Goal: Task Accomplishment & Management: Manage account settings

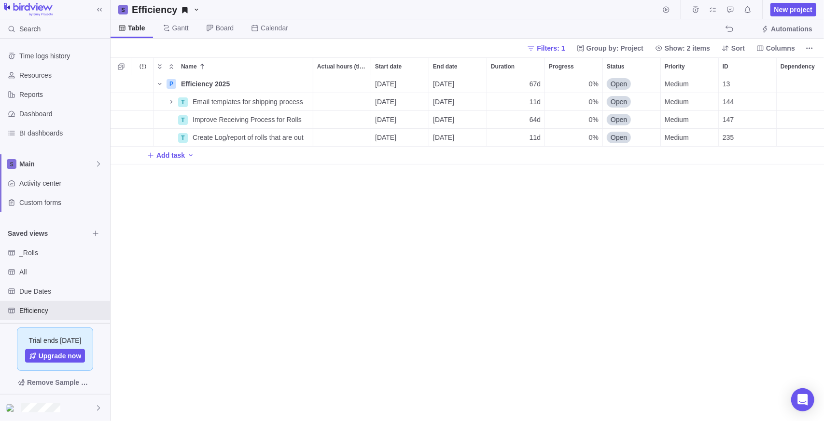
scroll to position [339, 707]
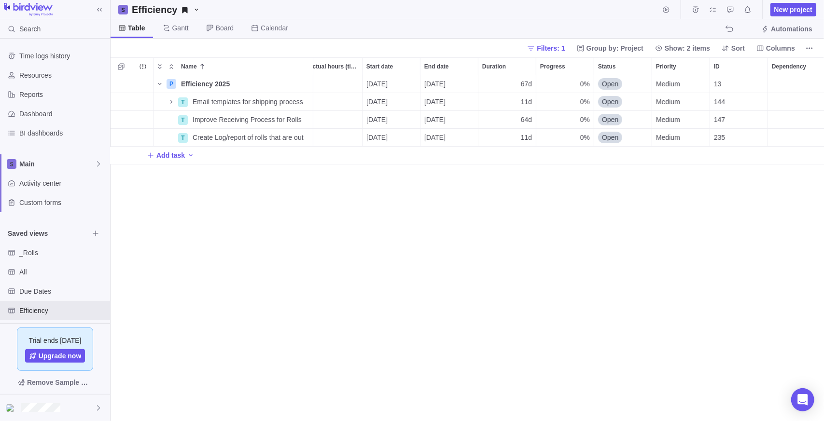
click at [266, 258] on div "P Efficiency 2025 Details [DATE] [DATE] 67d 0% Open Medium 13 20h 20h T Email t…" at bounding box center [468, 248] width 714 height 347
click at [41, 270] on span "All" at bounding box center [54, 272] width 70 height 10
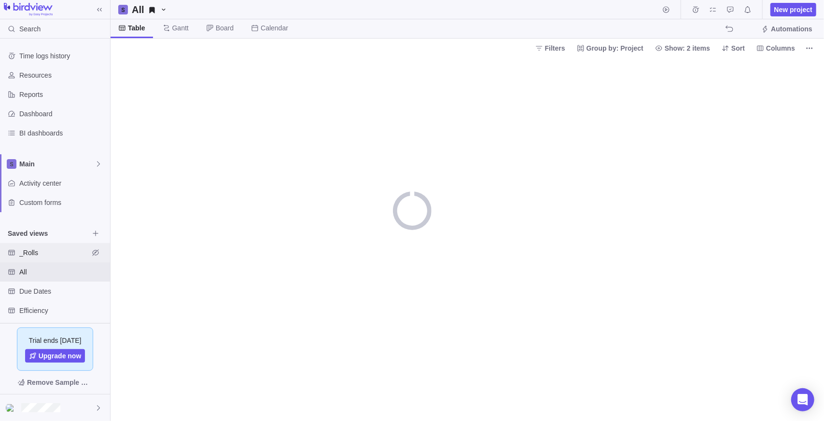
click at [46, 254] on span "_Rolls" at bounding box center [54, 253] width 70 height 10
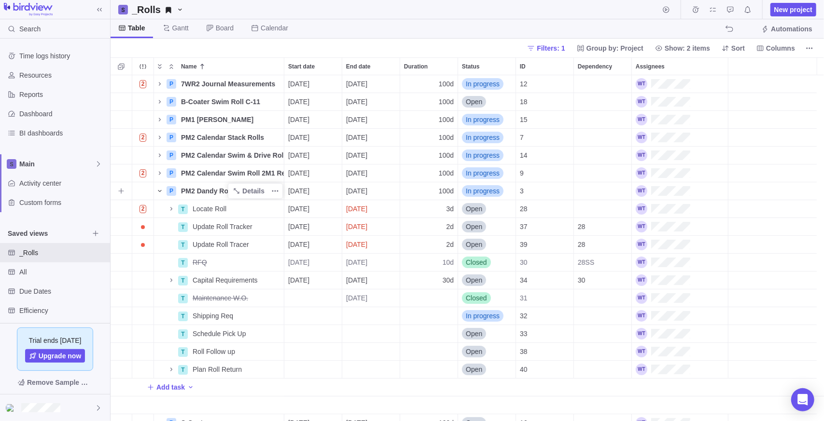
click at [161, 186] on span "Name" at bounding box center [160, 191] width 12 height 14
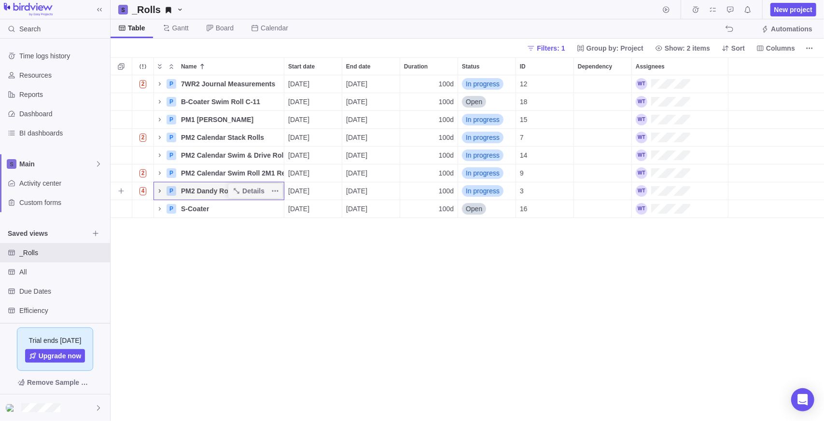
click at [159, 191] on icon "Name" at bounding box center [160, 191] width 8 height 8
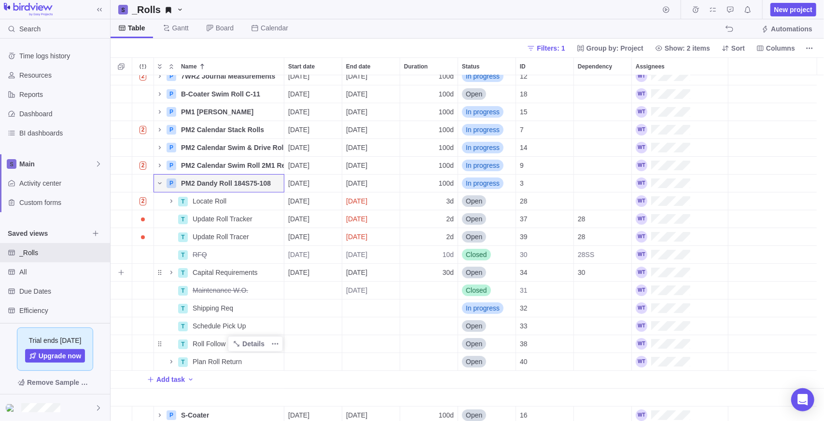
scroll to position [11, 0]
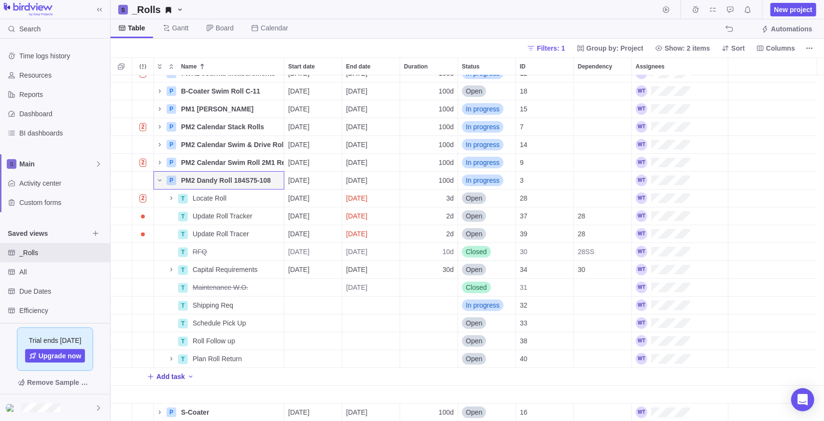
click at [163, 379] on span "Add task" at bounding box center [170, 377] width 28 height 10
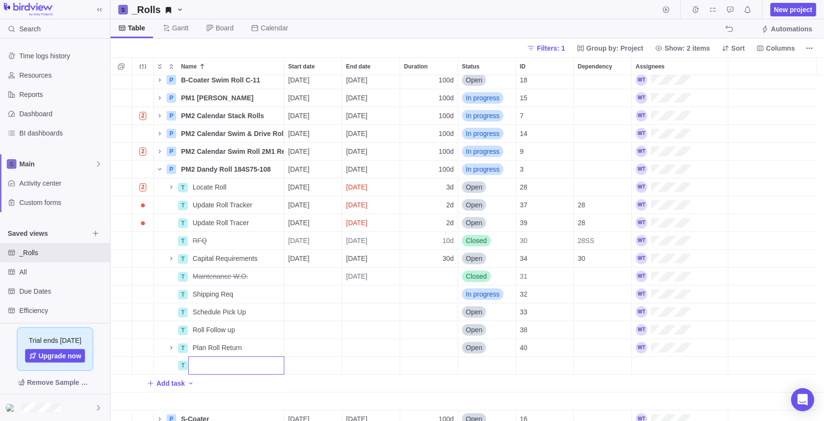
scroll to position [28, 0]
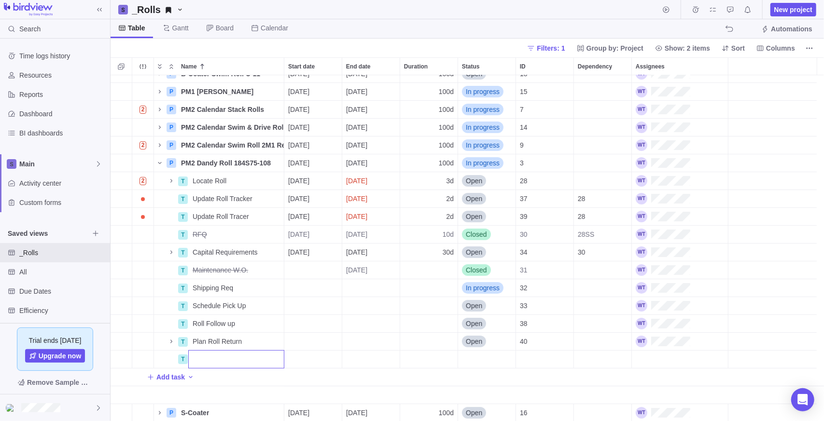
type input ":"
type input "Lessons Learned"
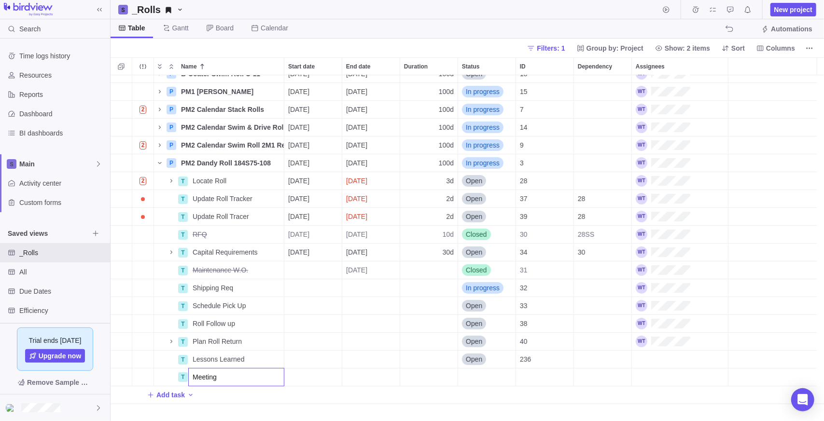
type input "Meetings"
click at [238, 379] on div "P B-Coater Swim Roll C-11 Details [DATE] [DATE] 100d Open 18 P PM1 Dandy Roll D…" at bounding box center [468, 248] width 714 height 347
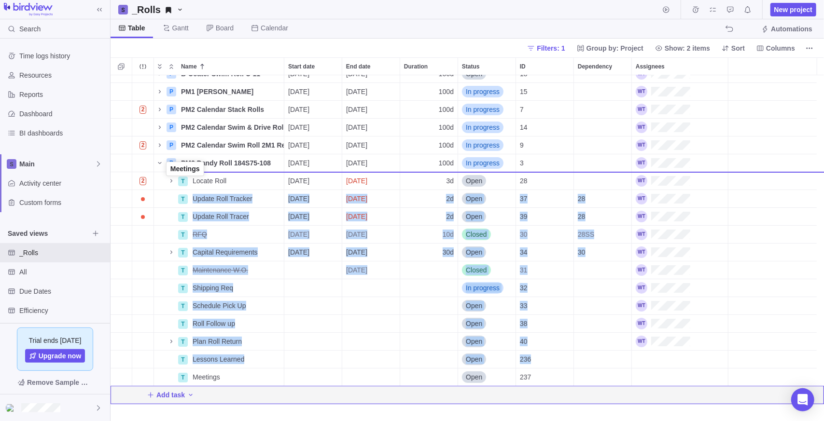
drag, startPoint x: 159, startPoint y: 379, endPoint x: 167, endPoint y: 172, distance: 206.8
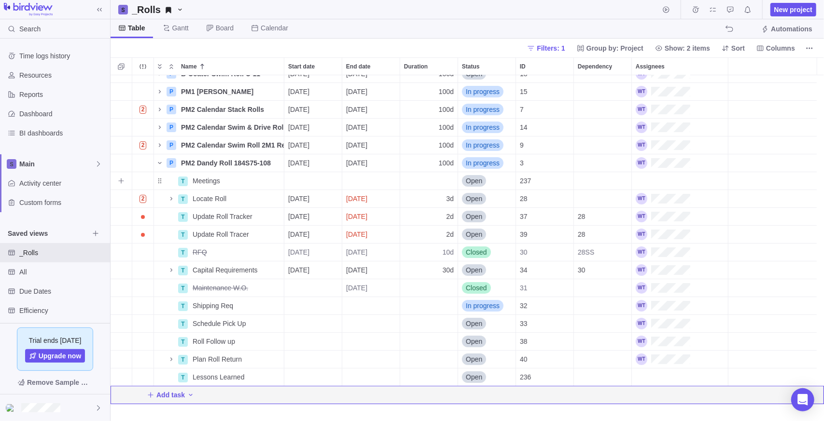
click at [304, 181] on div "Start date" at bounding box center [312, 180] width 57 height 17
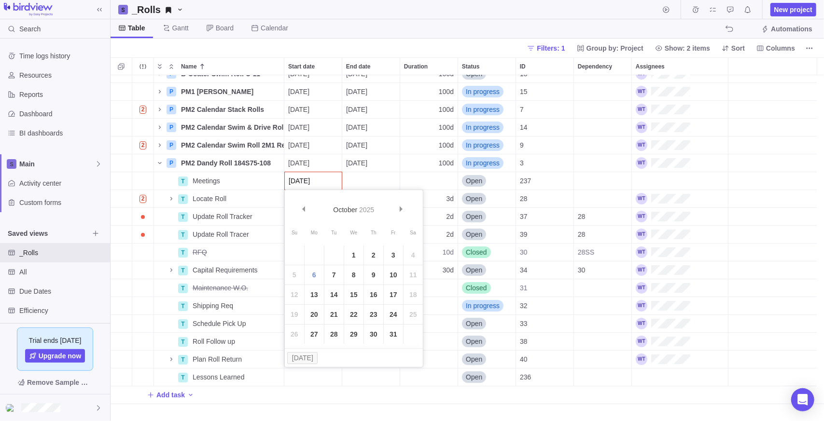
click at [287, 181] on input "[DATE]" at bounding box center [313, 181] width 58 height 18
type input "[DATE]"
click at [372, 176] on div "P B-Coater Swim Roll C-11 Details [DATE] [DATE] 100d Open 18 P PM1 Dandy Roll D…" at bounding box center [468, 248] width 714 height 347
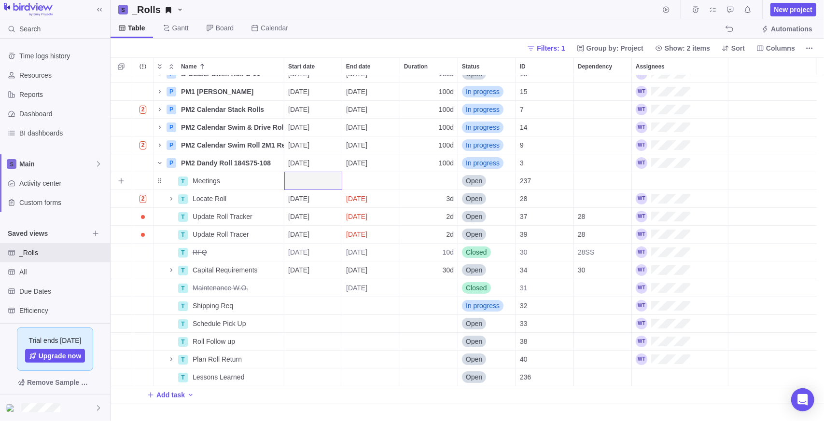
click at [315, 181] on div "Start date" at bounding box center [312, 180] width 57 height 17
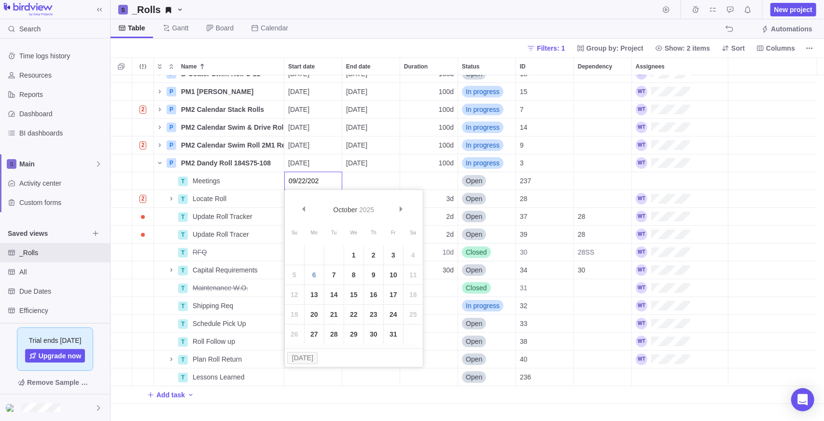
type input "[DATE]"
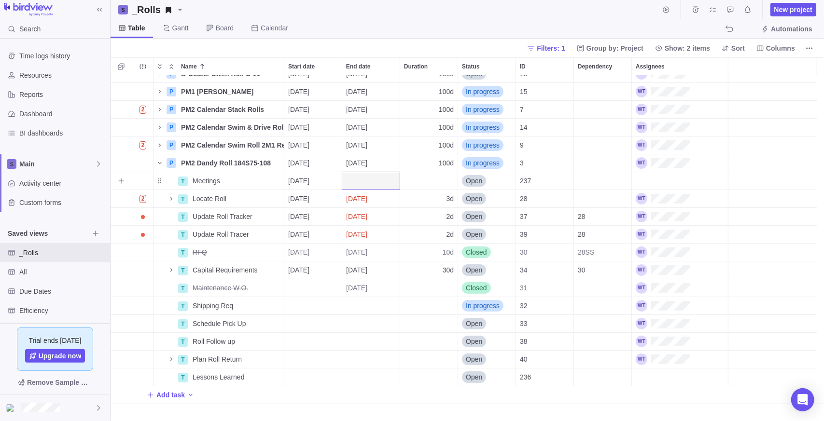
click at [589, 177] on div "Dependency" at bounding box center [602, 180] width 57 height 17
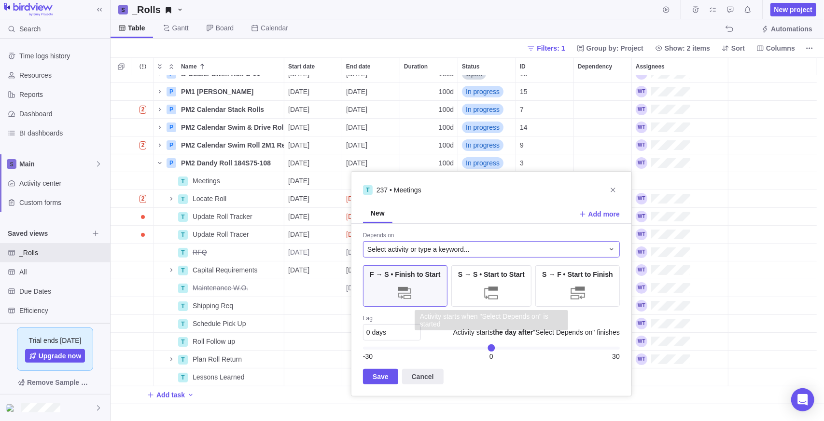
click at [448, 249] on span "Select activity or type a keyword..." at bounding box center [418, 250] width 102 height 10
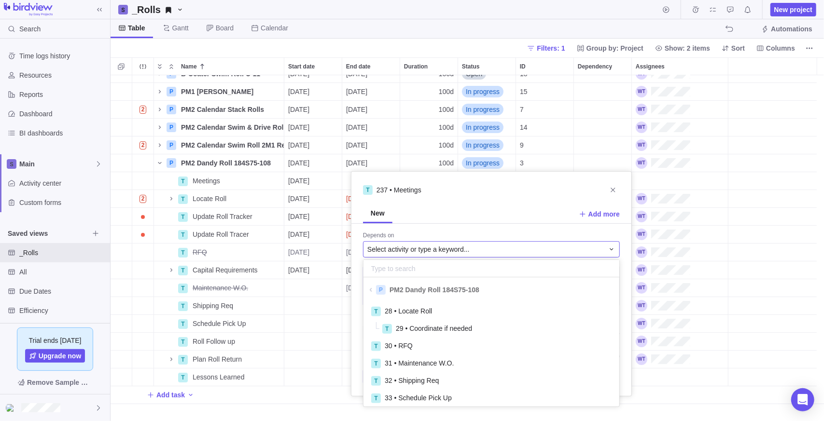
scroll to position [101, 249]
click at [611, 186] on div "T 237 • Meetings New Add more Depends on Select activity or type a keyword... P…" at bounding box center [491, 283] width 281 height 225
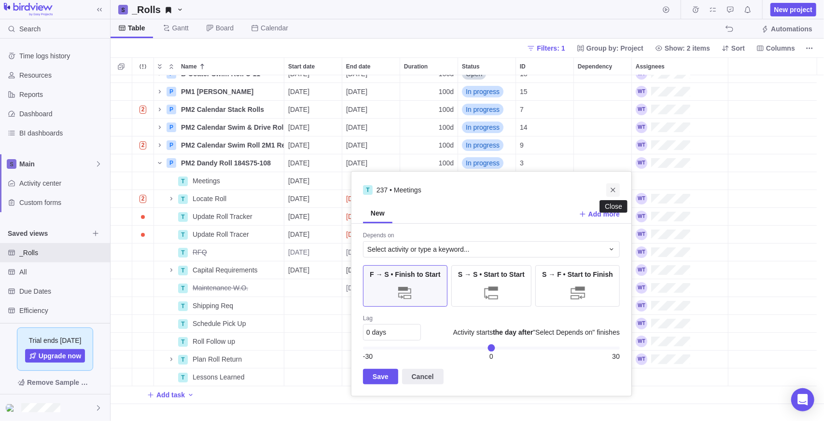
click at [616, 190] on icon "Close" at bounding box center [613, 190] width 8 height 8
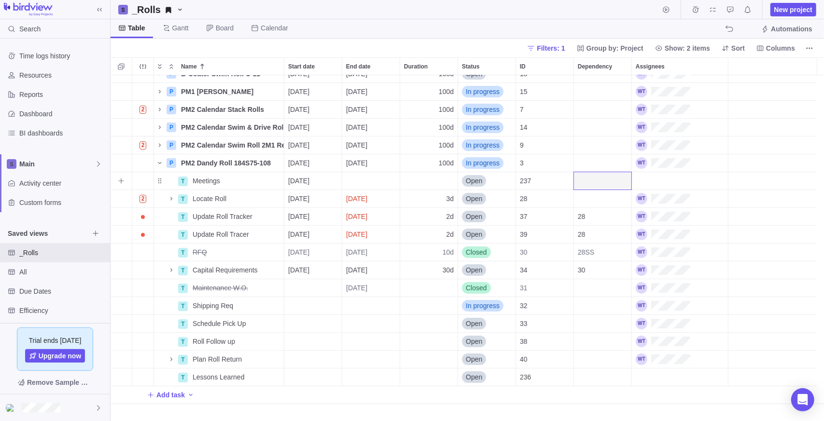
click at [372, 174] on div "End date" at bounding box center [370, 180] width 57 height 17
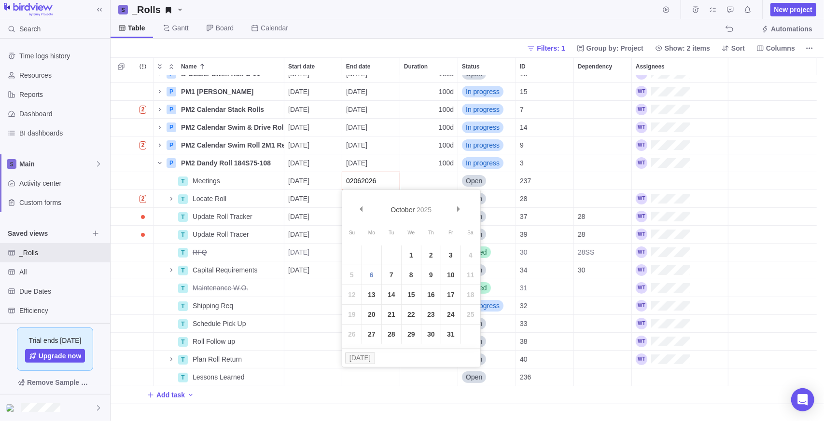
drag, startPoint x: 352, startPoint y: 180, endPoint x: 363, endPoint y: 179, distance: 10.6
click at [352, 179] on input "02062026" at bounding box center [371, 181] width 58 height 18
click at [364, 181] on input "02/062026" at bounding box center [371, 181] width 58 height 18
type input "[DATE]"
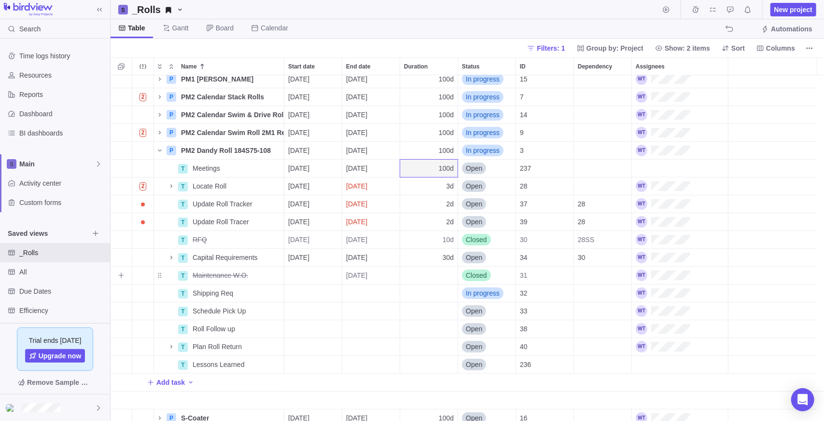
scroll to position [46, 0]
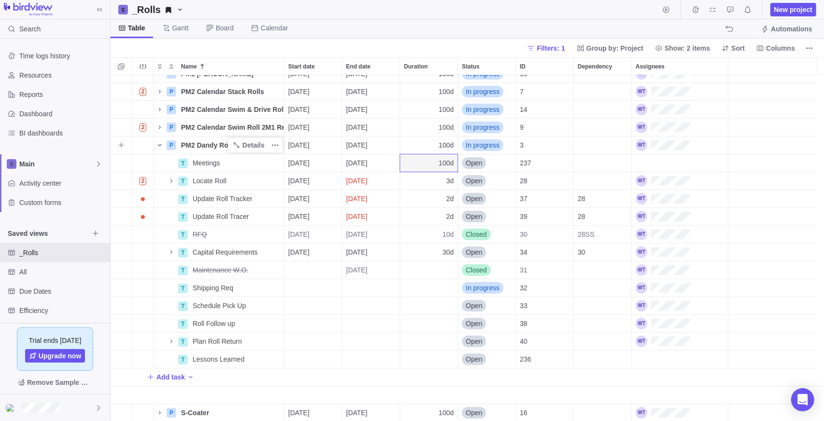
click at [161, 142] on icon "Name" at bounding box center [160, 145] width 8 height 8
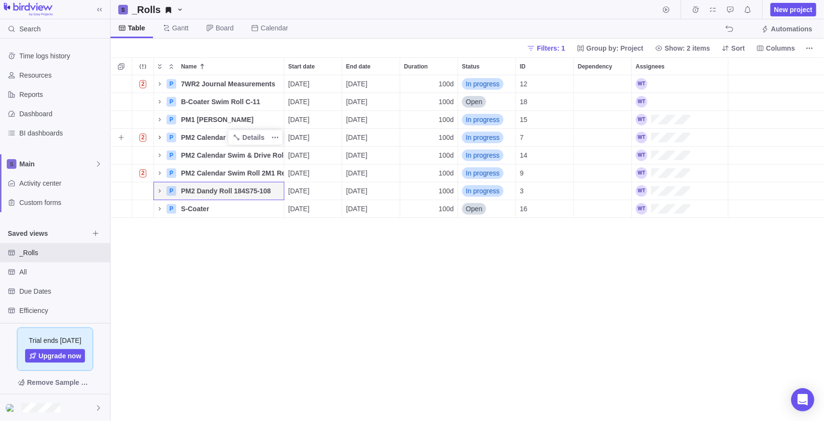
scroll to position [0, 0]
click at [155, 206] on span "Name" at bounding box center [160, 209] width 12 height 14
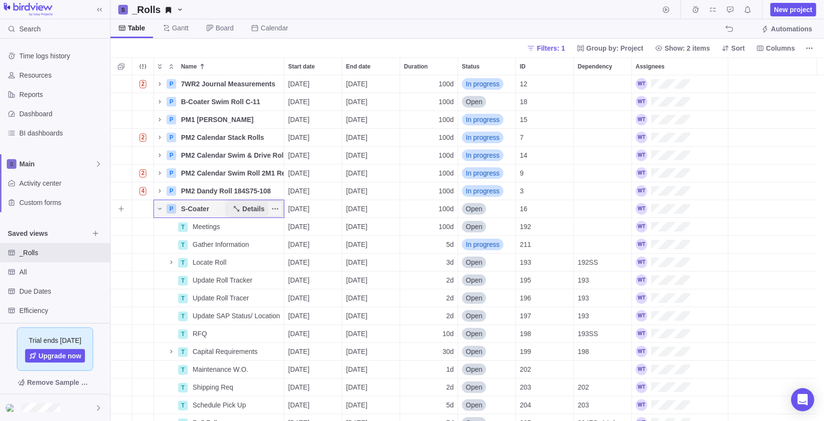
click at [251, 209] on span "Details" at bounding box center [253, 209] width 22 height 10
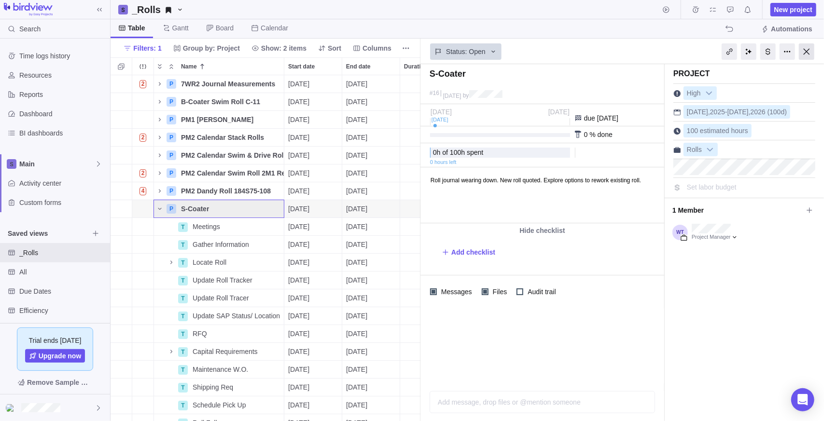
click at [801, 48] on div at bounding box center [806, 51] width 15 height 16
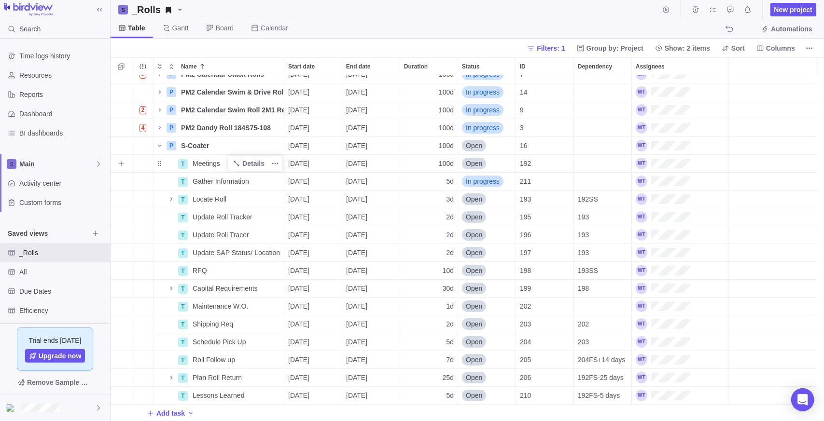
scroll to position [64, 0]
click at [239, 272] on icon "Name" at bounding box center [237, 270] width 8 height 8
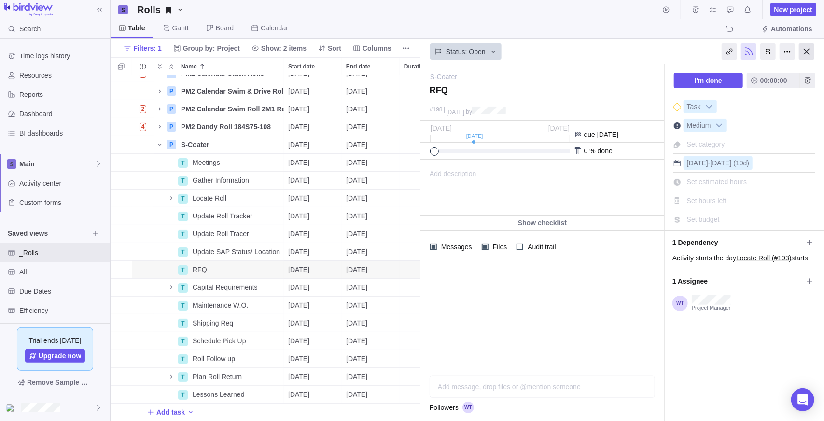
click at [806, 45] on div at bounding box center [806, 51] width 15 height 16
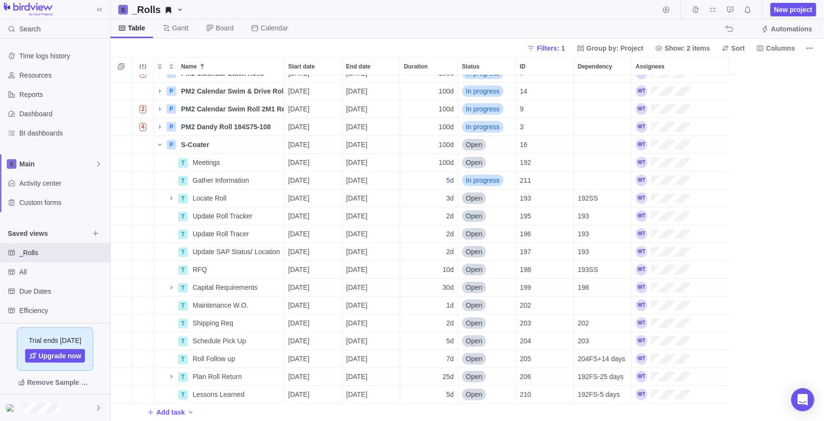
scroll to position [339, 707]
click at [417, 413] on div "Add task" at bounding box center [468, 412] width 714 height 17
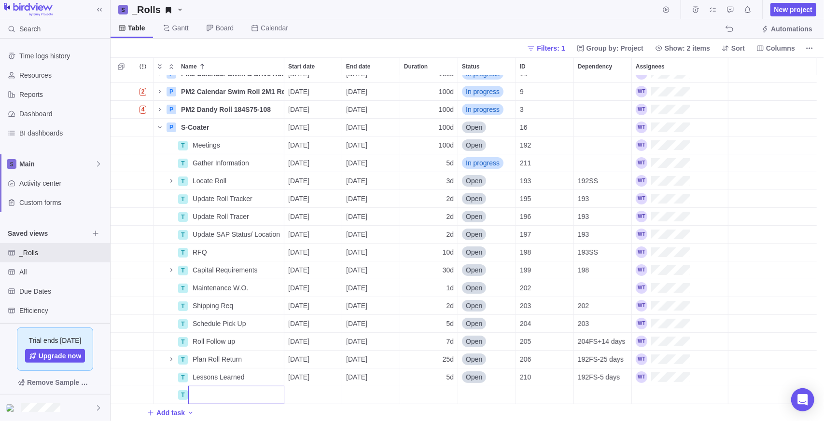
scroll to position [0, 0]
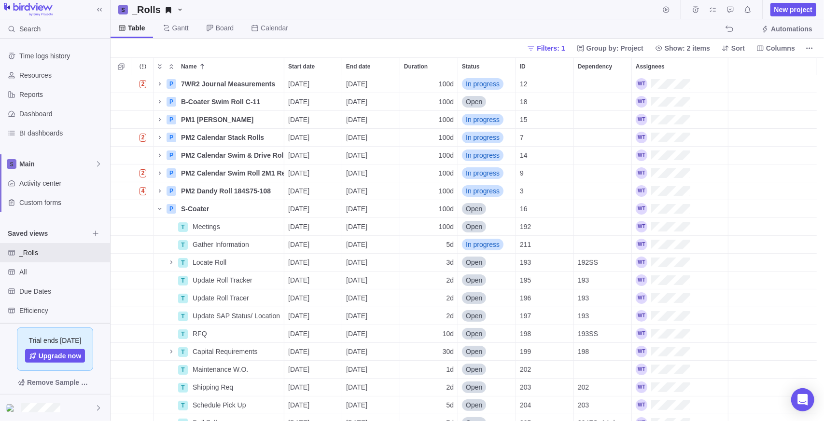
click at [157, 208] on div "T 2 P 7WR2 Journal Measurements Details [DATE] [DATE] 100d In progress 12 P B-C…" at bounding box center [468, 248] width 714 height 347
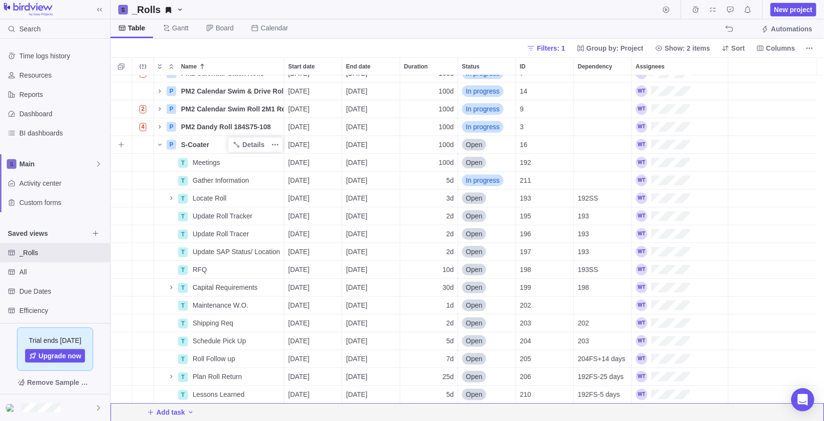
drag, startPoint x: 162, startPoint y: 153, endPoint x: 162, endPoint y: 146, distance: 6.3
click at [162, 152] on div "P S-Coater" at bounding box center [219, 145] width 131 height 18
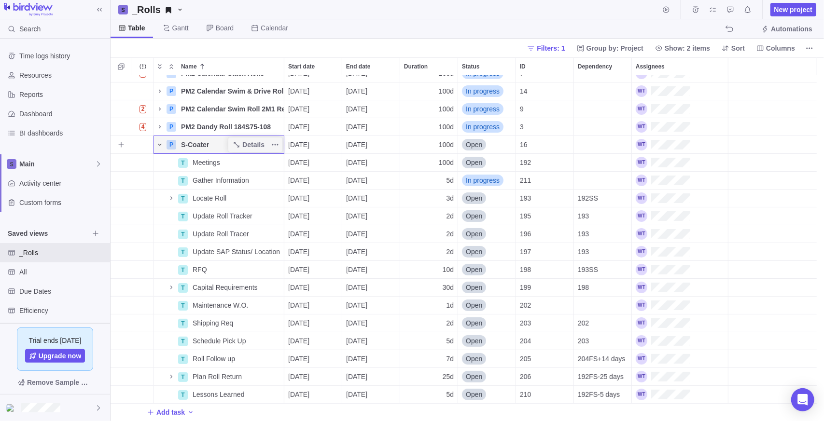
click at [161, 147] on icon "Name" at bounding box center [160, 145] width 8 height 8
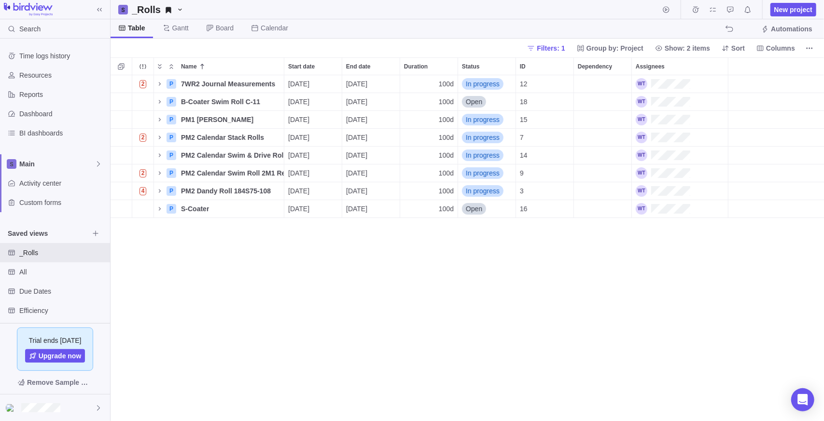
drag, startPoint x: 463, startPoint y: 367, endPoint x: 595, endPoint y: 225, distance: 194.4
click at [464, 368] on div "2 P 7WR2 Journal Measurements Details [DATE] [DATE] 100d In progress 12 P B-Coa…" at bounding box center [468, 248] width 714 height 347
drag, startPoint x: 786, startPoint y: 57, endPoint x: 786, endPoint y: 71, distance: 14.0
click at [786, 62] on div at bounding box center [777, 66] width 96 height 18
click at [792, 42] on span "Columns" at bounding box center [776, 49] width 46 height 14
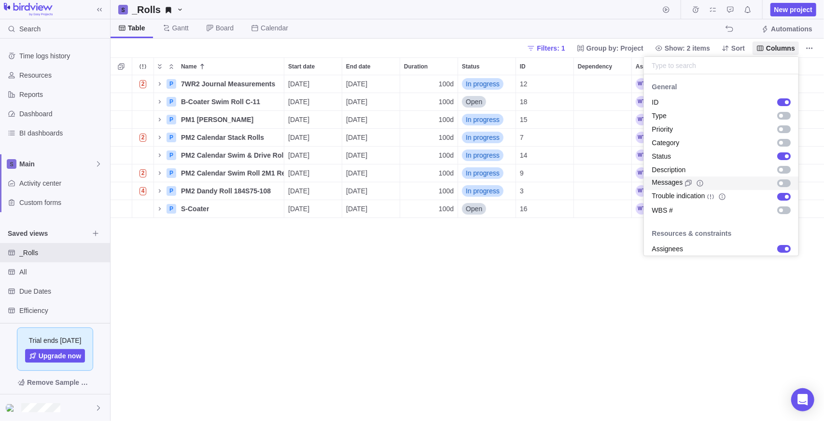
click at [779, 182] on div "grid" at bounding box center [781, 184] width 4 height 4
click at [565, 270] on body "Search Time logs history Resources Reports Dashboard BI dashboards Main Activit…" at bounding box center [412, 210] width 824 height 421
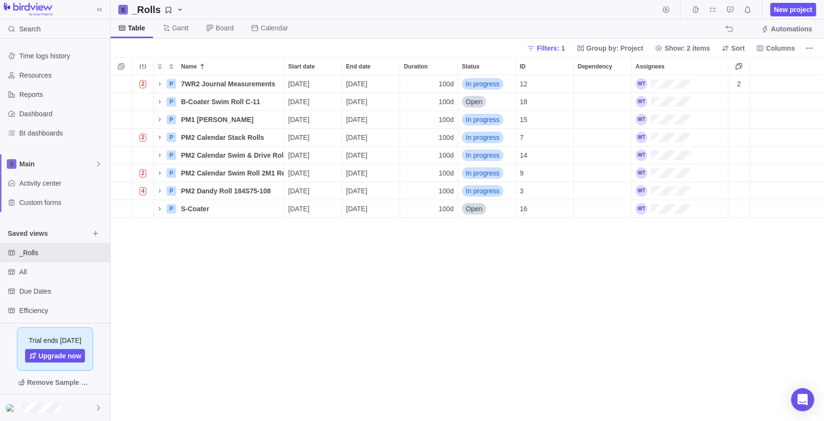
click at [796, 61] on div at bounding box center [787, 66] width 74 height 18
drag, startPoint x: 645, startPoint y: 270, endPoint x: 659, endPoint y: 278, distance: 16.0
click at [673, 278] on div "2 P 7WR2 Journal Measurements Details [DATE] [DATE] 100d In progress 12 2 P B-C…" at bounding box center [468, 248] width 714 height 347
drag, startPoint x: 648, startPoint y: 276, endPoint x: 660, endPoint y: 268, distance: 13.3
click at [653, 276] on div "2 P 7WR2 Journal Measurements Details [DATE] [DATE] 100d In progress 12 2 P B-C…" at bounding box center [468, 248] width 714 height 347
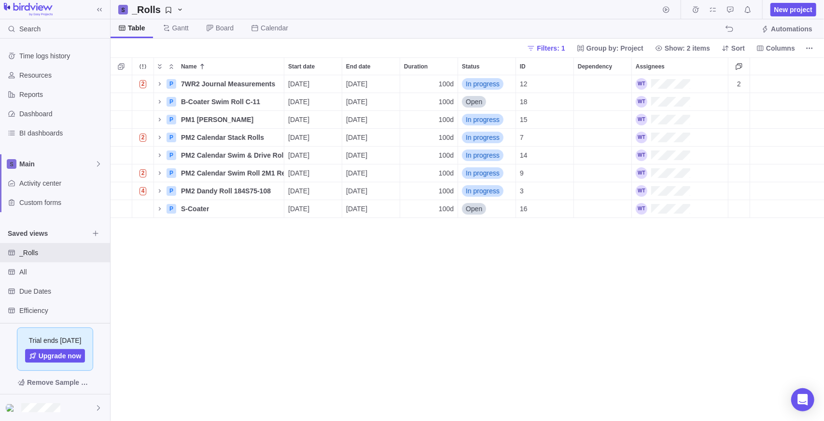
click at [782, 66] on div at bounding box center [787, 66] width 74 height 18
drag, startPoint x: 782, startPoint y: 66, endPoint x: 795, endPoint y: 51, distance: 20.2
click at [783, 65] on div at bounding box center [787, 66] width 74 height 18
click at [819, 50] on div "Filters: 1 Group by: Project Show: 2 items Sort Columns" at bounding box center [468, 48] width 714 height 19
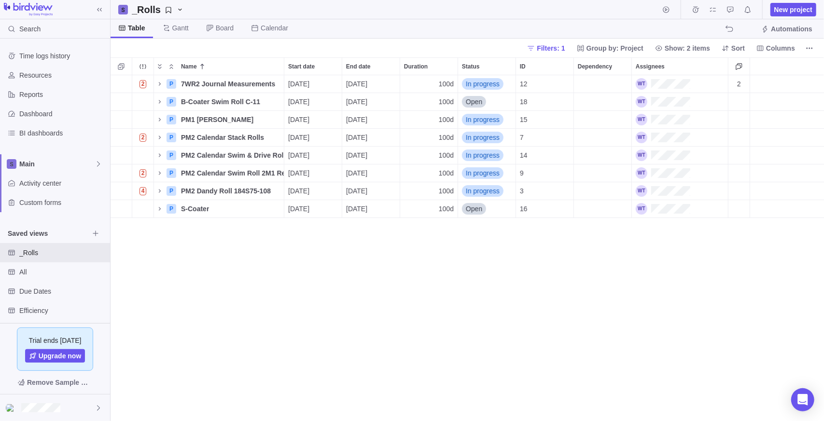
click at [818, 50] on div "Filters: 1 Group by: Project Show: 2 items Sort Columns" at bounding box center [468, 48] width 714 height 19
click at [815, 47] on span "More actions" at bounding box center [810, 49] width 14 height 14
click at [634, 270] on body "Search Time logs history Resources Reports Dashboard BI dashboards Main Activit…" at bounding box center [412, 210] width 824 height 421
click at [778, 47] on span "Columns" at bounding box center [780, 48] width 29 height 10
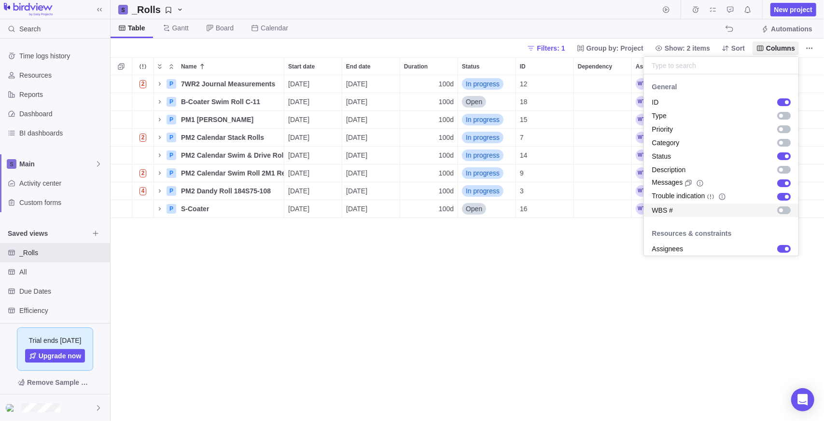
click at [779, 209] on div "grid" at bounding box center [781, 211] width 4 height 4
click at [779, 169] on div "grid" at bounding box center [781, 170] width 4 height 4
drag, startPoint x: 587, startPoint y: 291, endPoint x: 580, endPoint y: 298, distance: 9.6
click at [587, 291] on body "Search Time logs history Resources Reports Dashboard BI dashboards Main Activit…" at bounding box center [412, 210] width 824 height 421
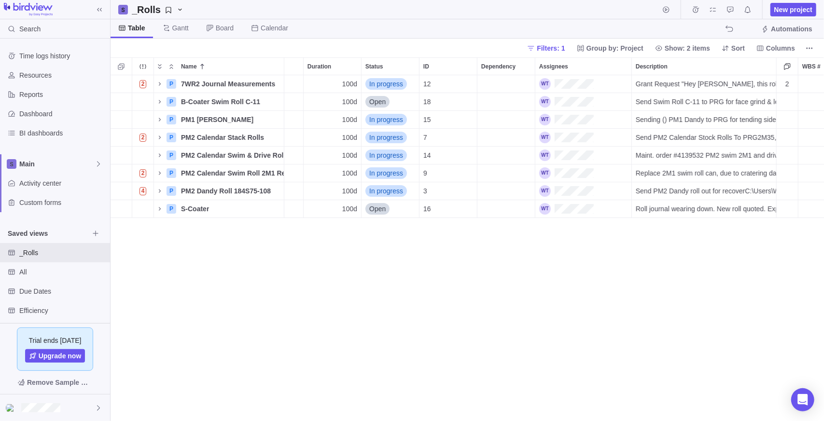
scroll to position [0, 112]
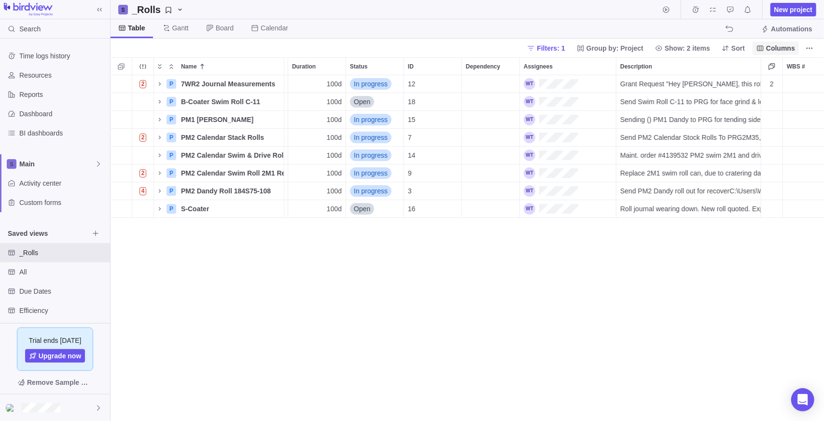
click at [777, 46] on span "Columns" at bounding box center [780, 48] width 29 height 10
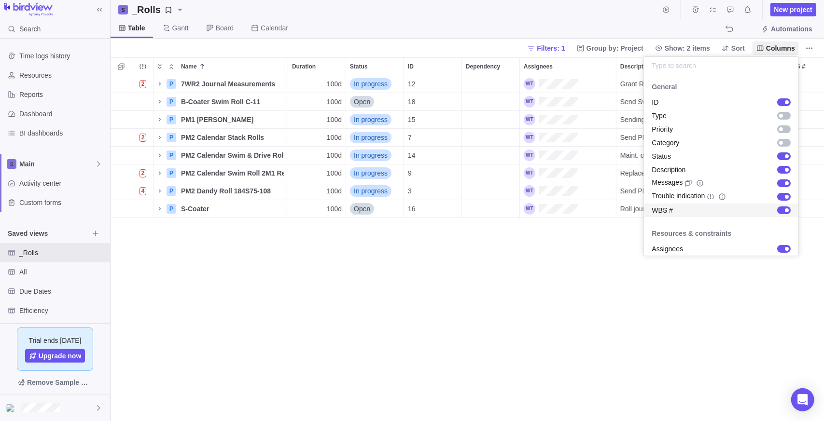
click at [664, 212] on span "WBS #" at bounding box center [662, 211] width 21 height 10
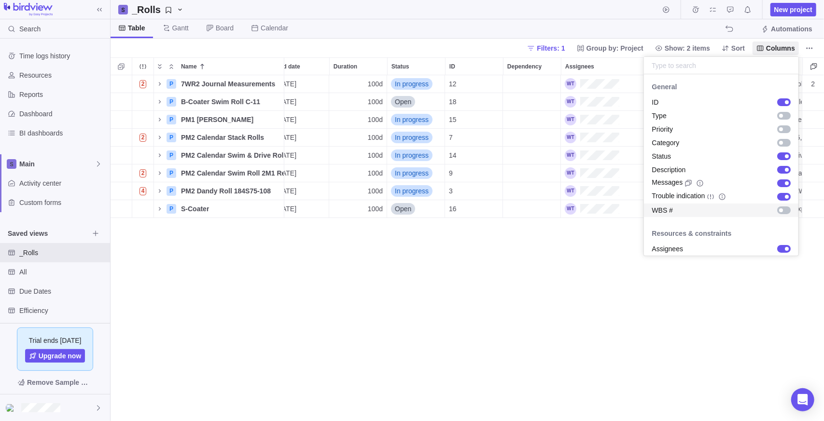
scroll to position [0, 70]
click at [689, 197] on span "Trouble indication" at bounding box center [678, 197] width 53 height 12
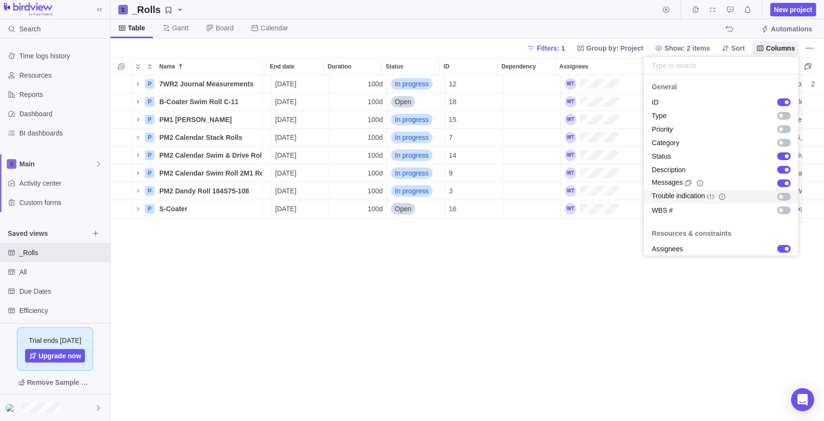
scroll to position [0, 49]
click at [689, 197] on span "Trouble indication" at bounding box center [678, 197] width 53 height 12
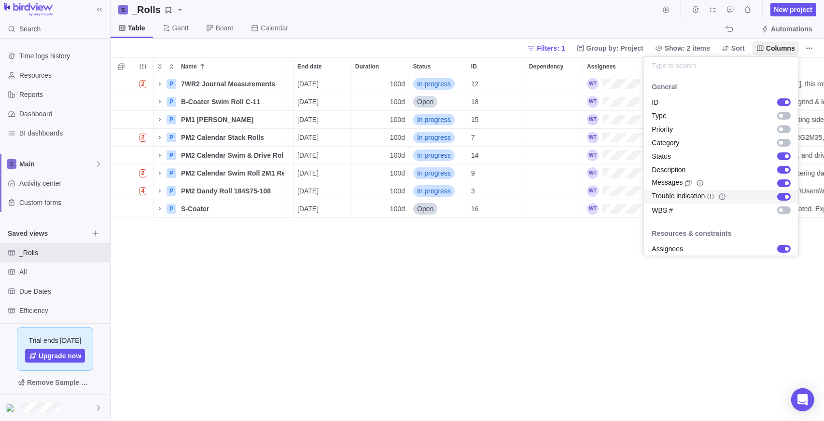
click at [689, 197] on span "Trouble indication" at bounding box center [678, 197] width 53 height 12
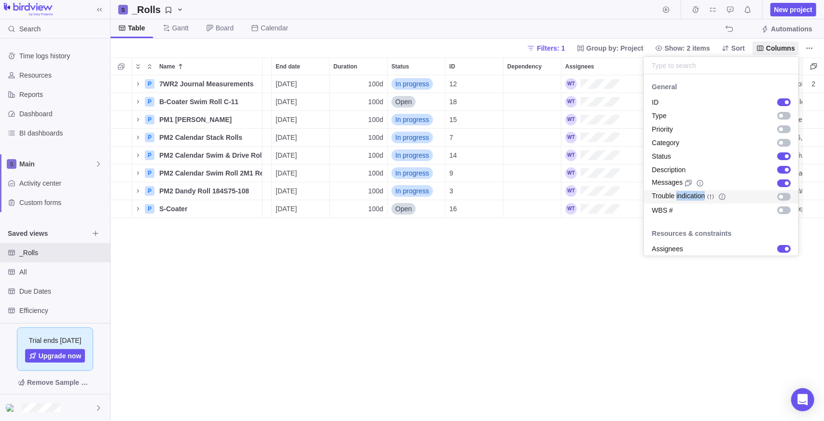
click at [689, 197] on span "Trouble indication" at bounding box center [678, 197] width 53 height 12
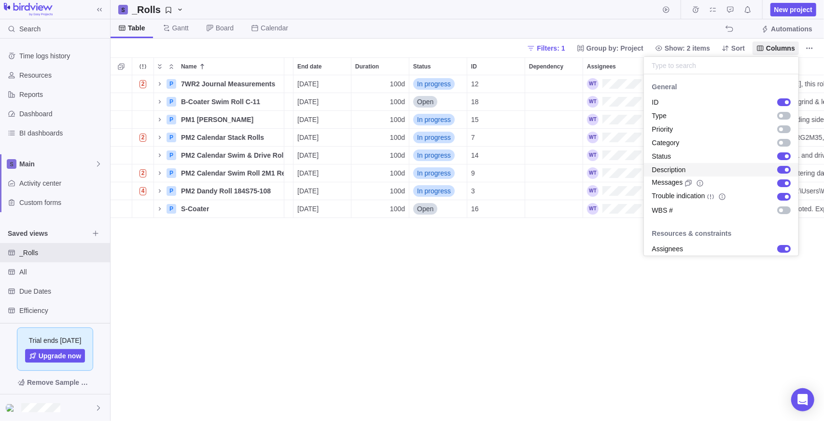
click at [685, 172] on span "Description" at bounding box center [669, 170] width 34 height 10
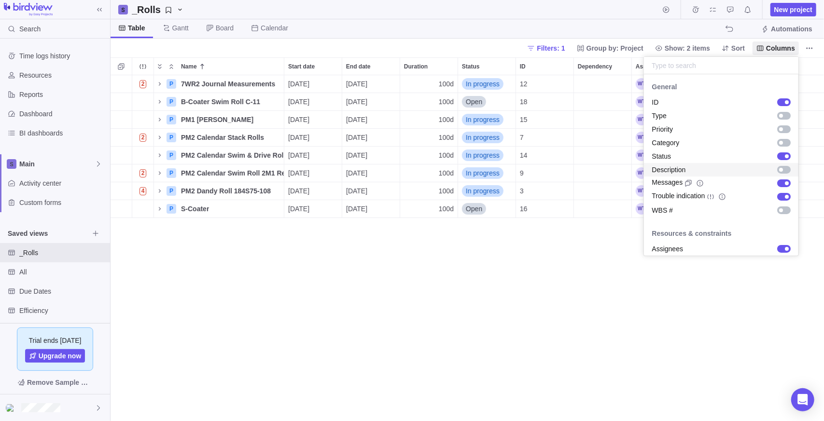
scroll to position [0, 0]
click at [695, 143] on div "Category" at bounding box center [721, 143] width 154 height 14
click at [675, 349] on body "Search Time logs history Resources Reports Dashboard BI dashboards Main Activit…" at bounding box center [412, 210] width 824 height 421
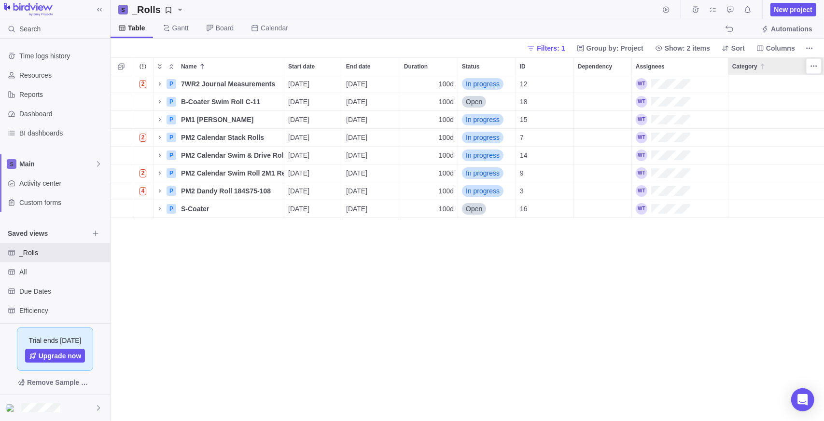
click at [764, 64] on icon at bounding box center [763, 67] width 8 height 8
click at [0, 0] on icon at bounding box center [0, 0] width 0 height 0
click at [245, 68] on div "Name" at bounding box center [230, 66] width 107 height 17
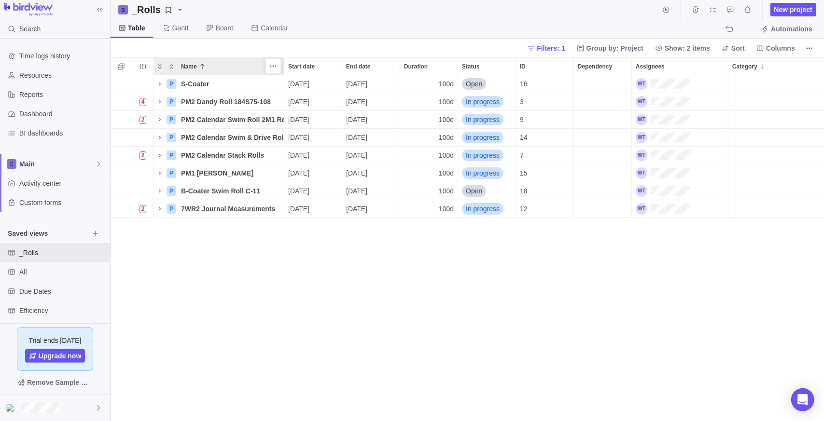
click at [234, 62] on div "Name" at bounding box center [230, 66] width 107 height 17
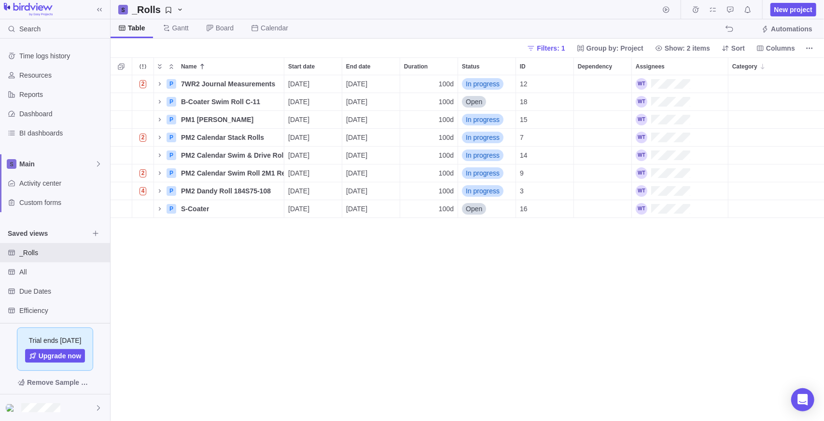
drag, startPoint x: 292, startPoint y: 323, endPoint x: 356, endPoint y: 319, distance: 64.3
click at [295, 323] on div "2 P 7WR2 Journal Measurements Details [DATE] [DATE] 100d In progress 12 2 P B-C…" at bounding box center [468, 248] width 714 height 347
click at [816, 63] on icon "More actions" at bounding box center [814, 66] width 8 height 8
click at [679, 244] on div "Name Start date End date Duration Status ID Dependency Assignees Category 2 P 7…" at bounding box center [468, 239] width 714 height 364
click at [250, 79] on span "Details" at bounding box center [253, 84] width 22 height 10
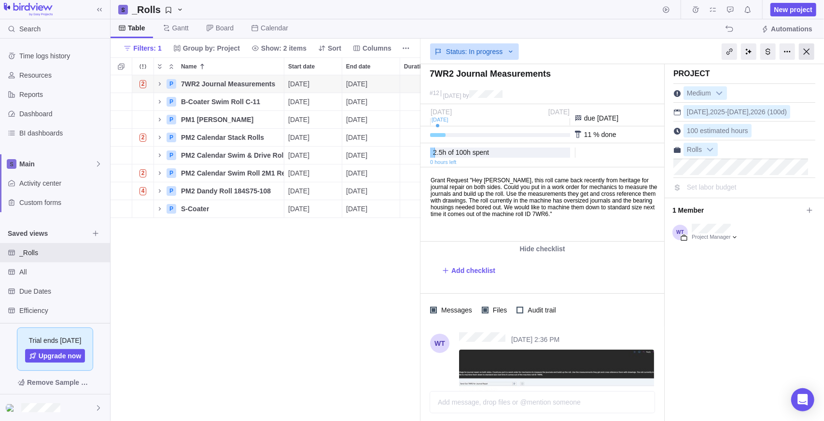
click at [806, 51] on div at bounding box center [806, 51] width 15 height 16
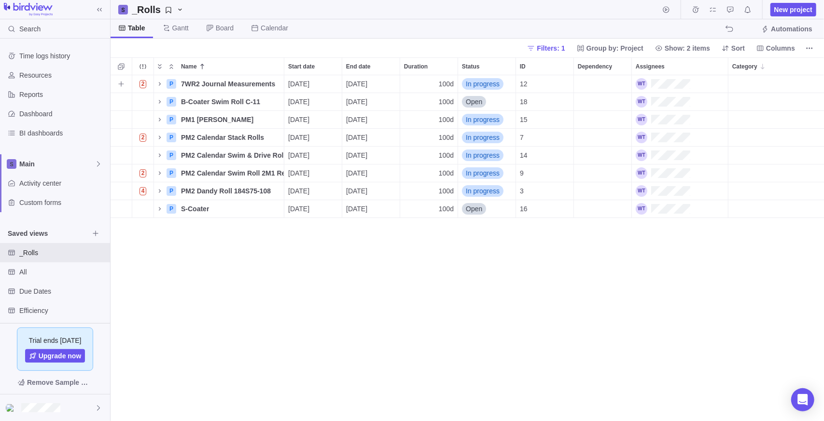
click at [753, 98] on div "Category" at bounding box center [777, 102] width 97 height 18
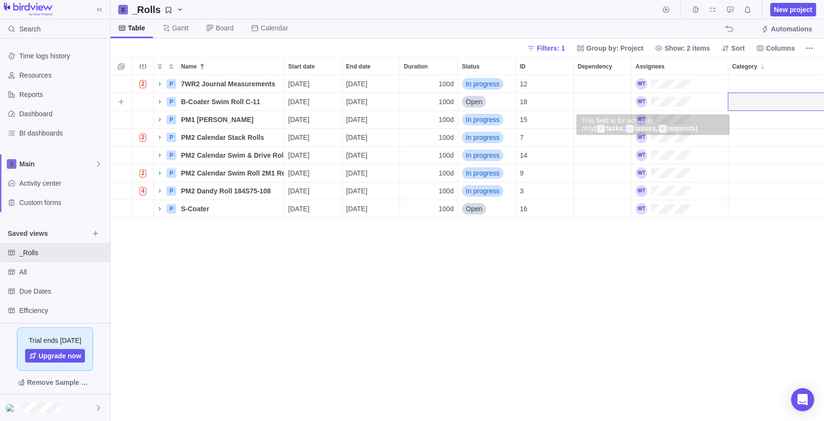
scroll to position [0, 0]
click at [759, 83] on div "Category" at bounding box center [776, 84] width 97 height 18
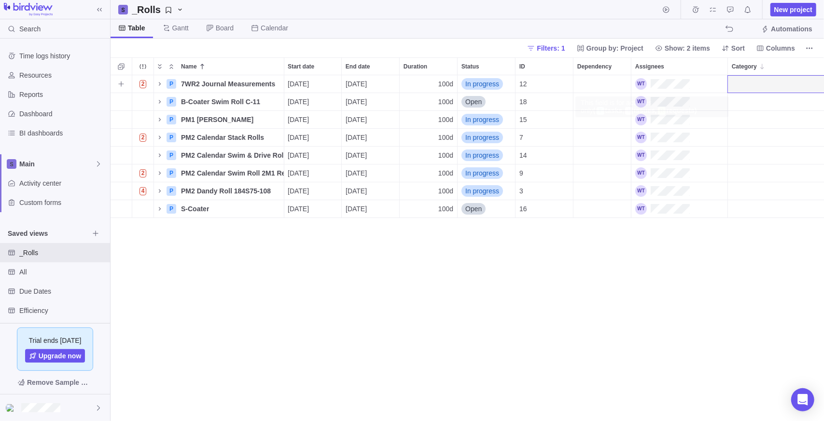
click at [759, 83] on div "Category" at bounding box center [776, 84] width 97 height 18
click at [785, 52] on span "Columns" at bounding box center [780, 48] width 29 height 10
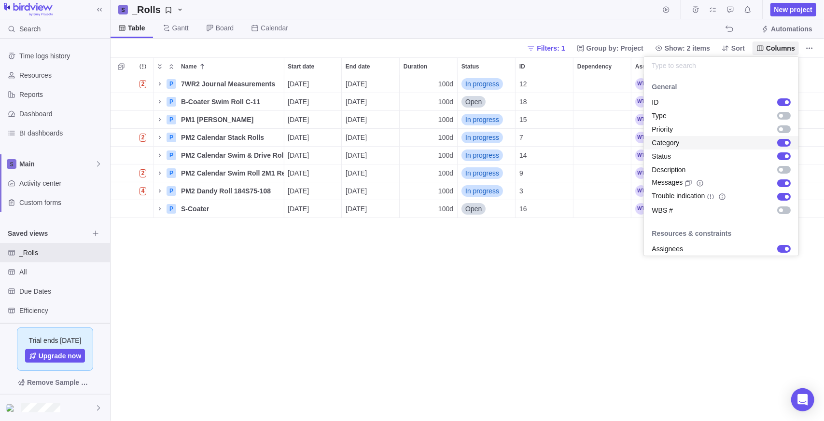
click at [724, 140] on div "Category" at bounding box center [721, 143] width 154 height 14
click at [684, 113] on div "Type" at bounding box center [721, 116] width 154 height 14
click at [683, 113] on div "Type" at bounding box center [721, 116] width 154 height 14
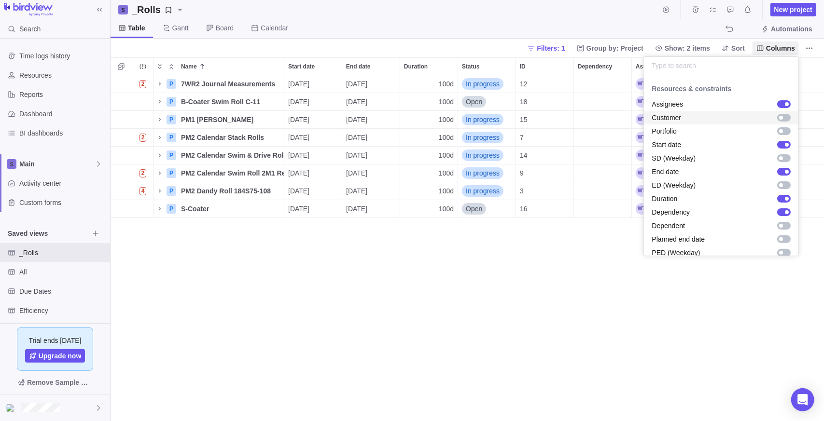
click at [777, 117] on div "grid" at bounding box center [784, 118] width 14 height 8
click at [777, 129] on div "grid" at bounding box center [784, 131] width 14 height 8
click at [534, 263] on body "Search Time logs history Resources Reports Dashboard BI dashboards Main Activit…" at bounding box center [412, 210] width 824 height 421
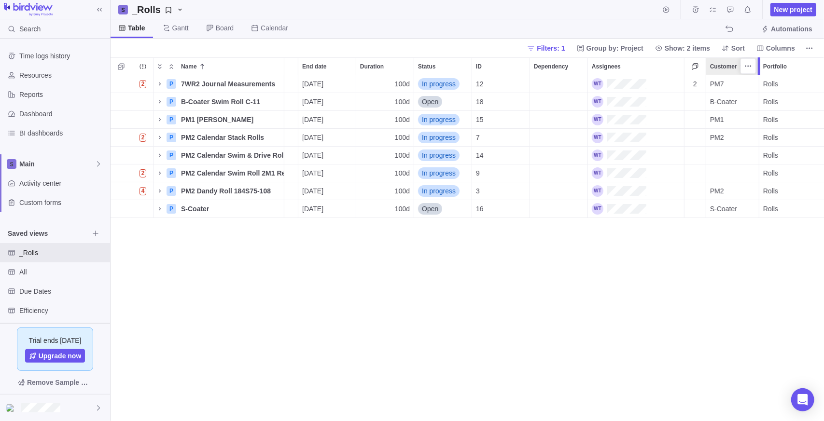
drag, startPoint x: 730, startPoint y: 65, endPoint x: 764, endPoint y: 68, distance: 33.5
click at [764, 68] on div at bounding box center [761, 66] width 8 height 18
click at [770, 49] on span "Columns" at bounding box center [780, 48] width 29 height 10
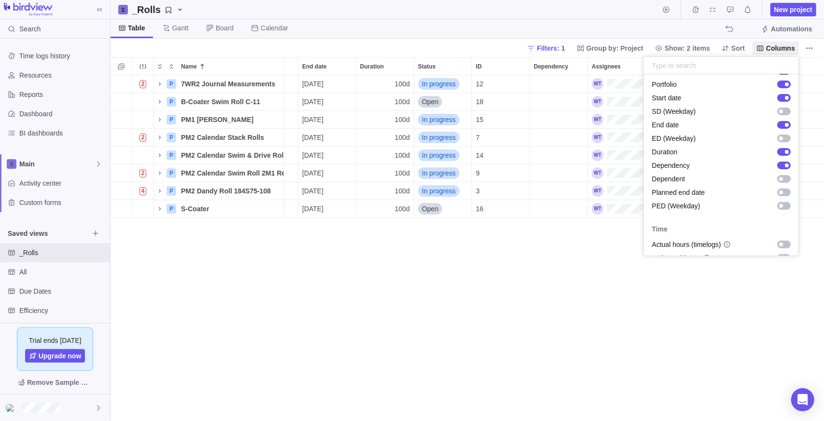
scroll to position [162, 0]
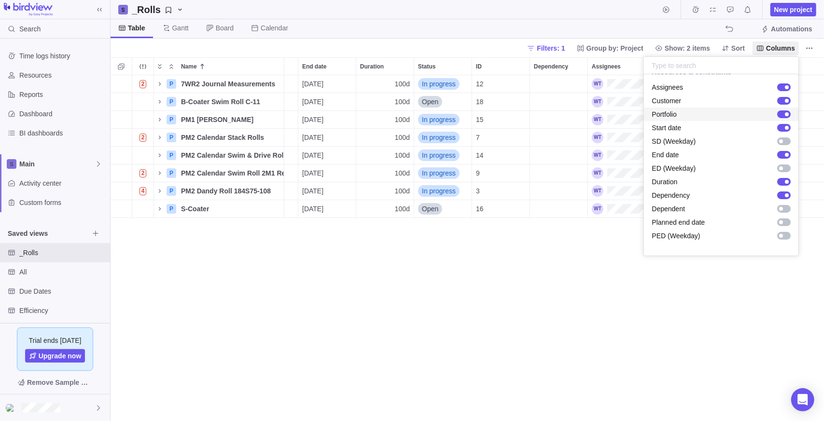
click at [785, 112] on div "grid" at bounding box center [787, 114] width 4 height 4
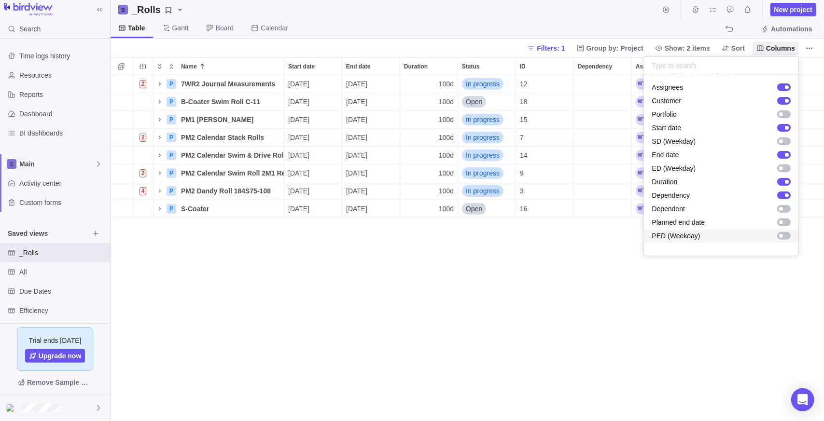
click at [648, 320] on body "Search Time logs history Resources Reports Dashboard BI dashboards Main Activit…" at bounding box center [412, 210] width 824 height 421
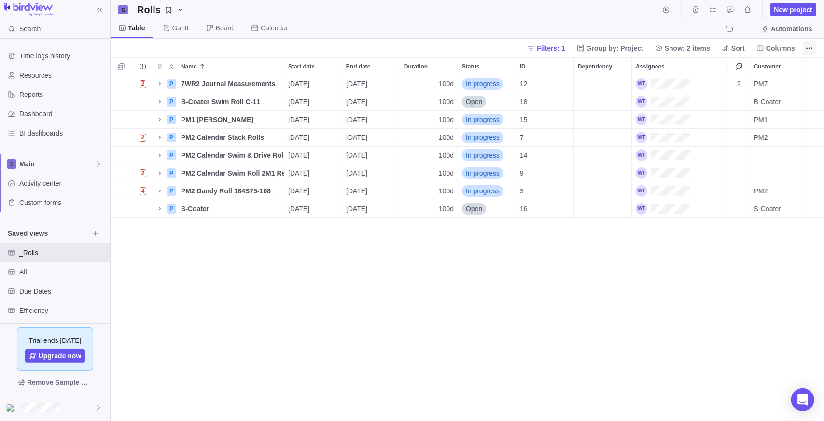
click at [804, 51] on span "More actions" at bounding box center [810, 49] width 14 height 14
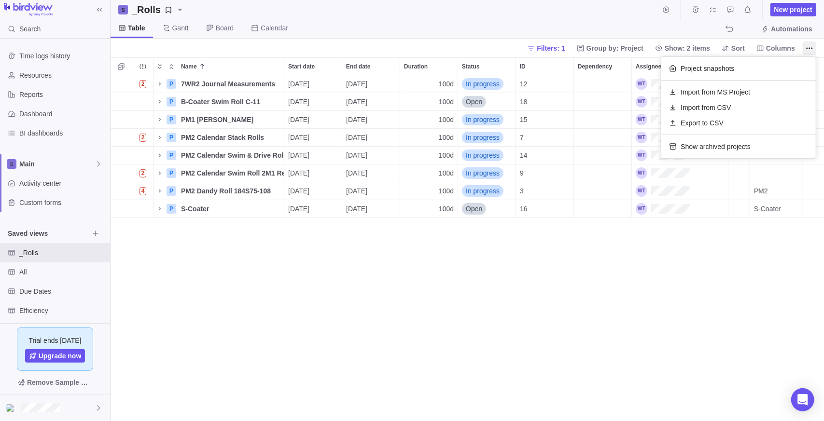
click at [777, 45] on body "Search Time logs history Resources Reports Dashboard BI dashboards Main Activit…" at bounding box center [412, 210] width 824 height 421
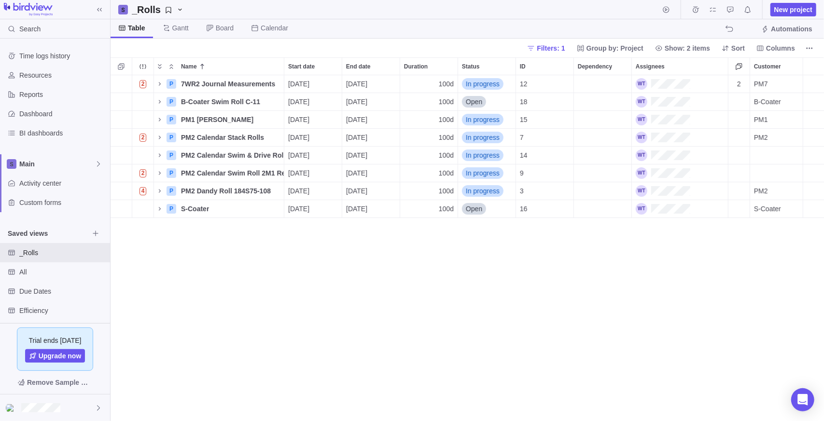
click at [777, 45] on span "Columns" at bounding box center [780, 48] width 29 height 10
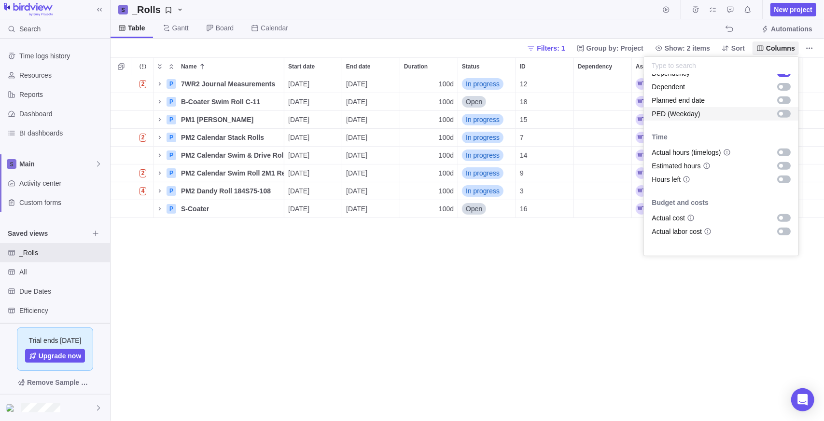
scroll to position [301, 0]
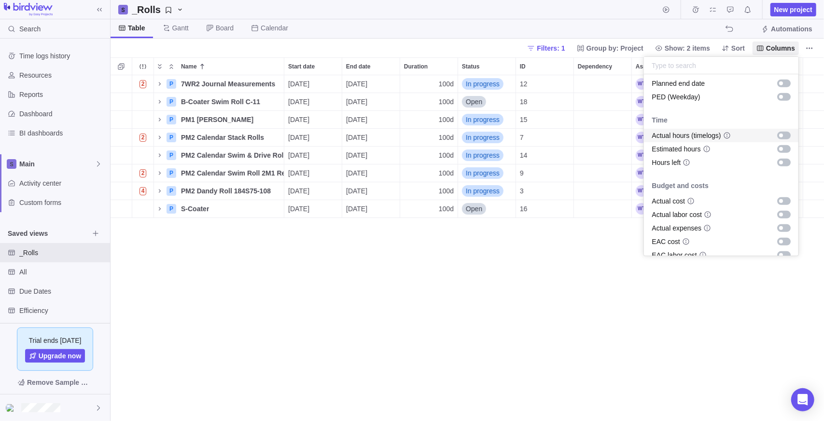
click at [698, 138] on span "Actual hours (timelogs)" at bounding box center [686, 136] width 69 height 10
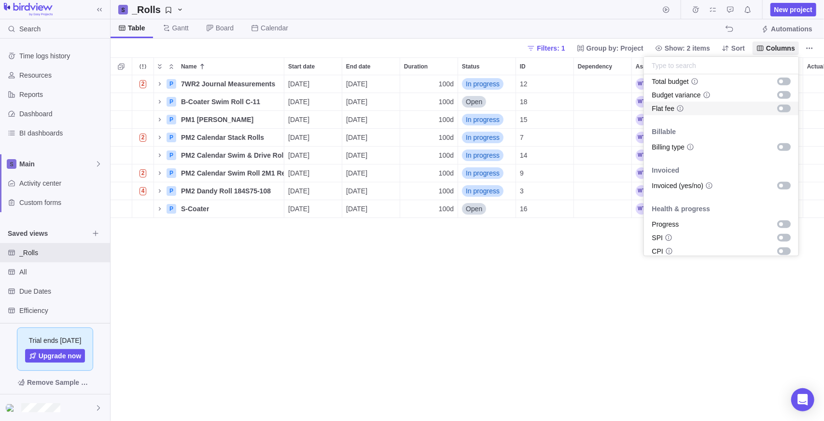
scroll to position [548, 0]
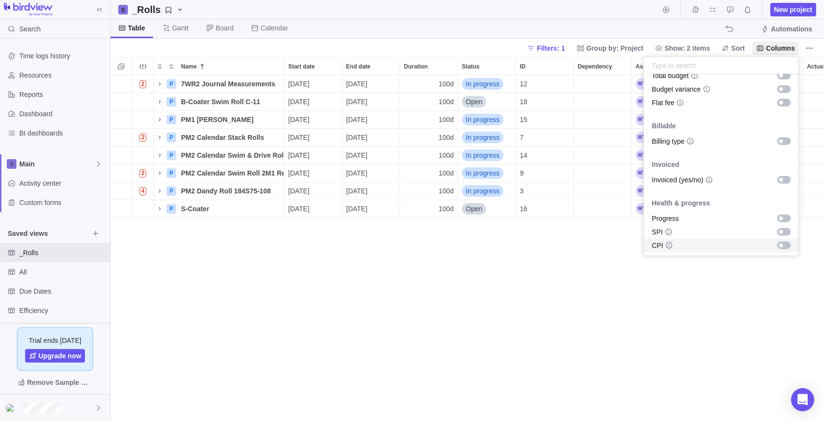
drag, startPoint x: 643, startPoint y: 288, endPoint x: 682, endPoint y: 262, distance: 47.3
click at [643, 288] on body "Search Time logs history Resources Reports Dashboard BI dashboards Main Activit…" at bounding box center [412, 210] width 824 height 421
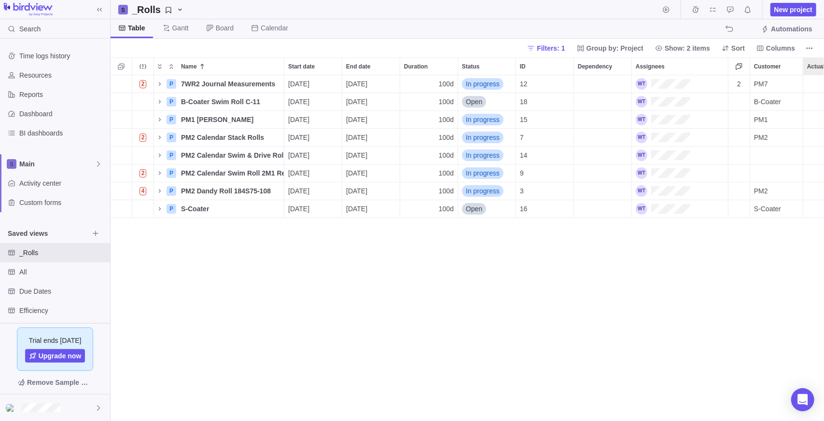
scroll to position [0, 37]
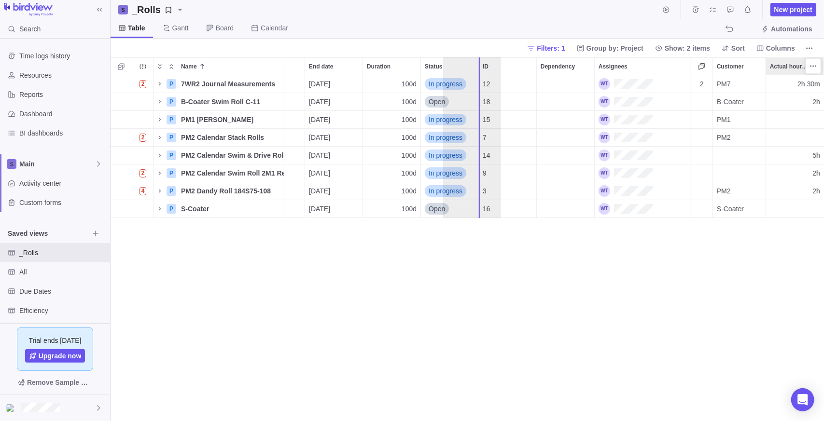
drag, startPoint x: 817, startPoint y: 64, endPoint x: 492, endPoint y: 55, distance: 325.5
click at [492, 55] on div "_Rolls New project Table [PERSON_NAME] Board Calendar Automations Filters: 1 Gr…" at bounding box center [468, 210] width 714 height 421
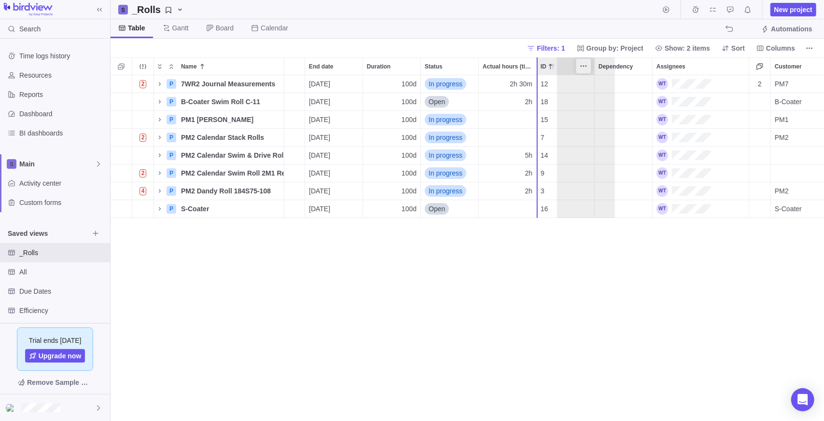
drag, startPoint x: 559, startPoint y: 65, endPoint x: 574, endPoint y: 63, distance: 14.6
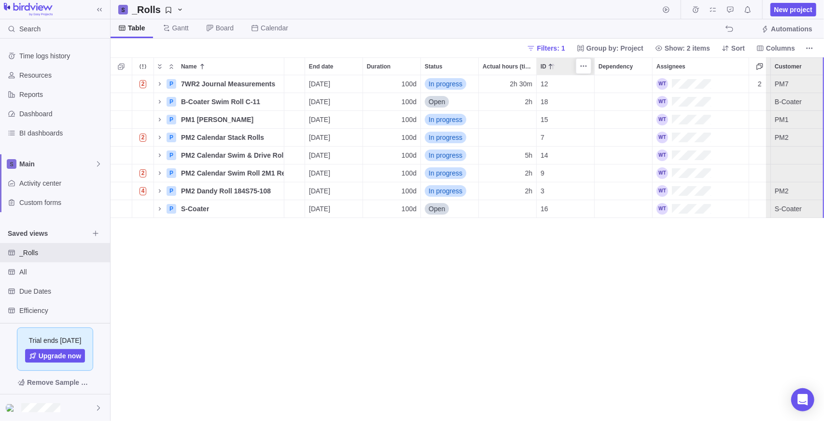
drag, startPoint x: 560, startPoint y: 67, endPoint x: 815, endPoint y: 62, distance: 255.4
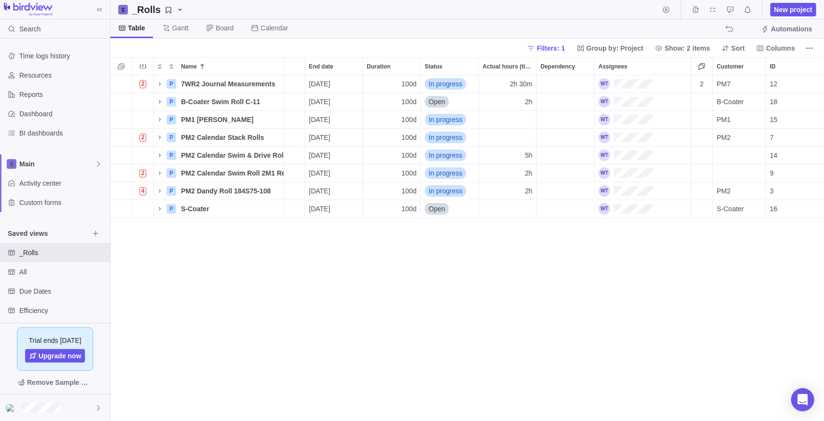
click at [700, 271] on div "2 P 7WR2 Journal Measurements Details [DATE] [DATE] 100d In progress 2h 30m 2 P…" at bounding box center [468, 248] width 714 height 347
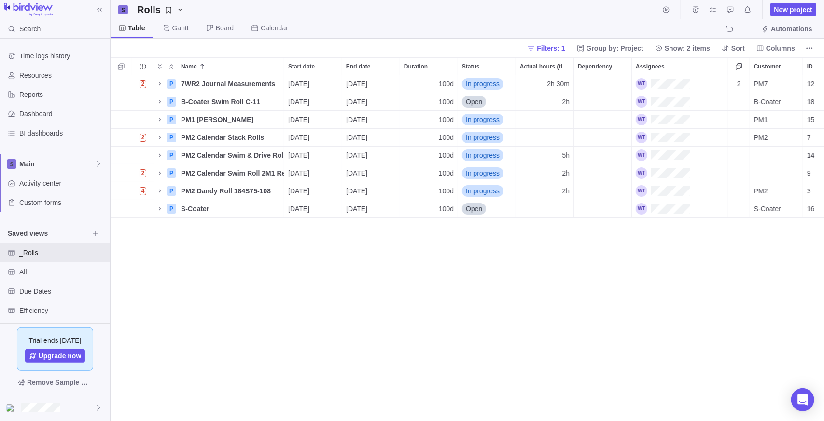
click at [567, 283] on div "2 P 7WR2 Journal Measurements Details [DATE] [DATE] 100d In progress 2h 30m 2 P…" at bounding box center [468, 248] width 714 height 347
click at [146, 14] on h2 "_Rolls" at bounding box center [146, 10] width 29 height 14
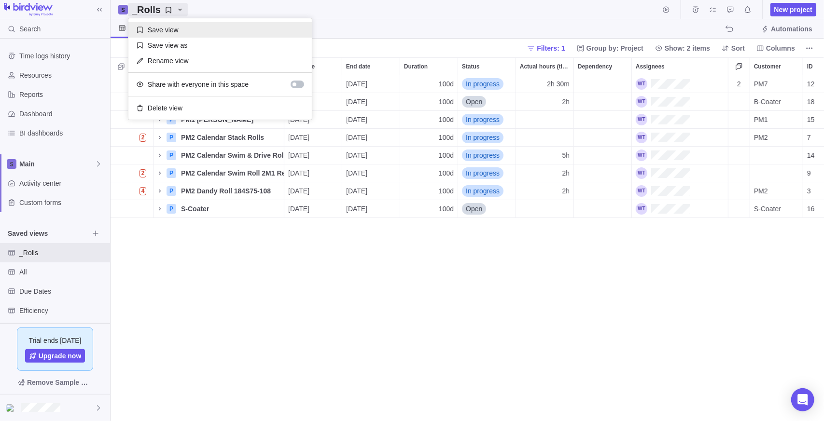
click at [175, 34] on span "Save view" at bounding box center [163, 30] width 31 height 10
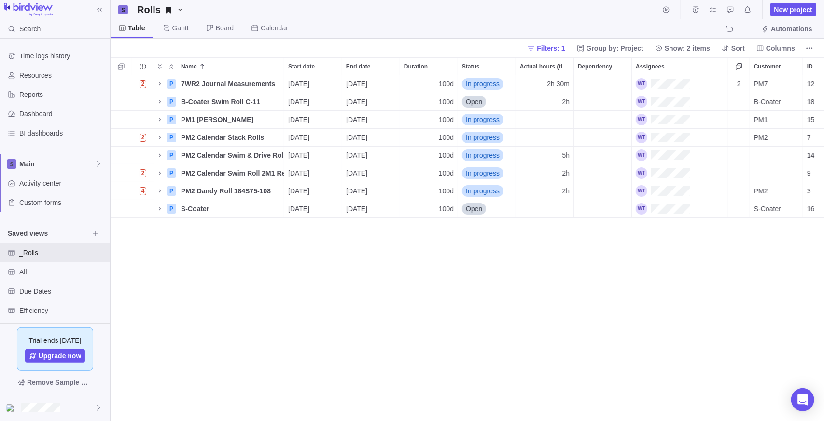
click at [325, 298] on div "2 P 7WR2 Journal Measurements Details [DATE] [DATE] 100d In progress 2h 30m 2 P…" at bounding box center [468, 248] width 714 height 347
click at [595, 267] on div "2 P 7WR2 Journal Measurements Details [DATE] [DATE] 100d In progress 2h 30m 2 P…" at bounding box center [468, 248] width 714 height 347
click at [167, 103] on div "P" at bounding box center [172, 102] width 10 height 10
click at [159, 101] on icon "Name" at bounding box center [160, 102] width 8 height 8
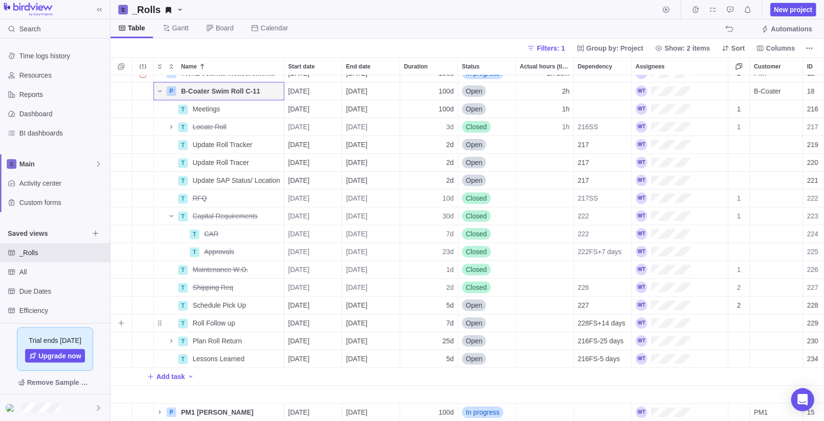
scroll to position [10, 0]
click at [777, 52] on span "Columns" at bounding box center [780, 48] width 29 height 10
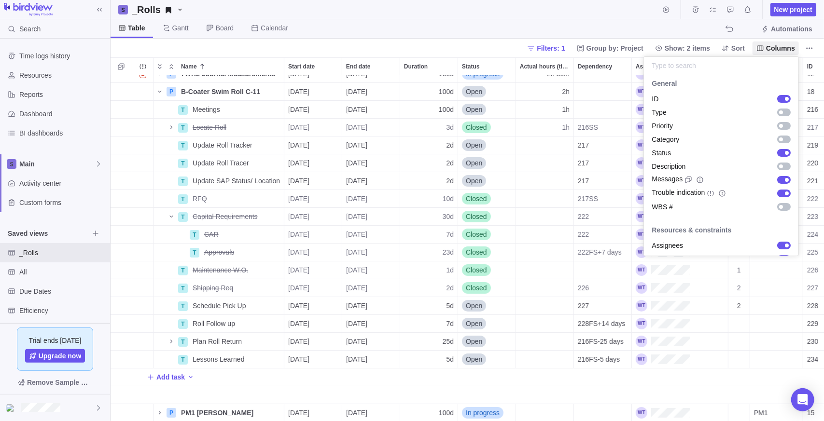
scroll to position [0, 0]
click at [693, 68] on input "text" at bounding box center [721, 65] width 154 height 17
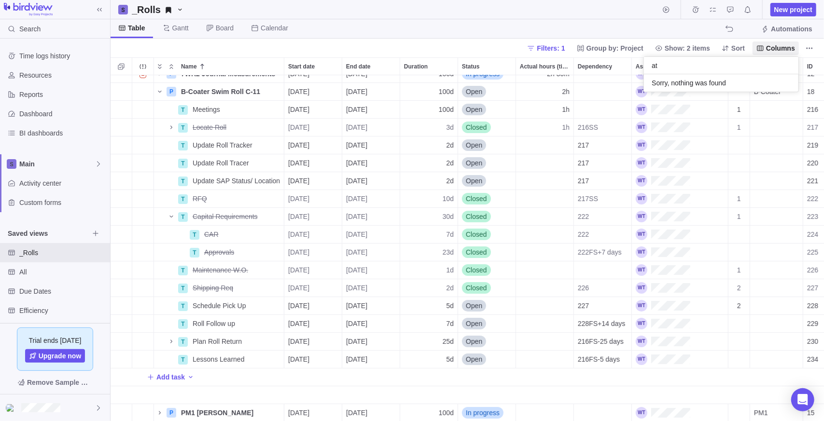
type input "a"
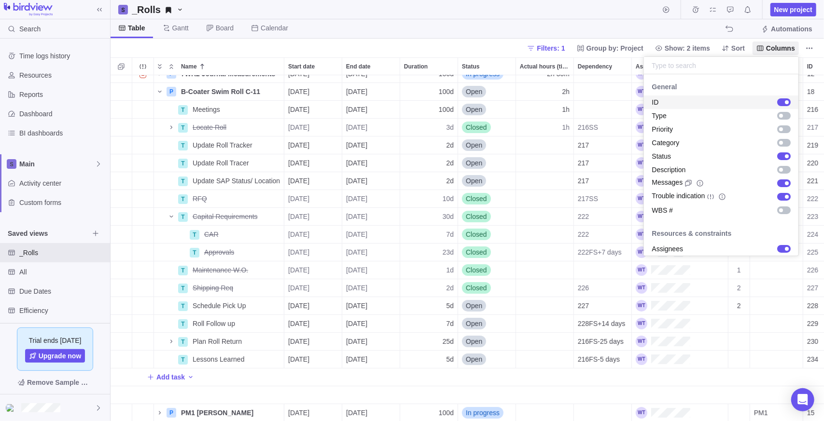
click at [395, 25] on body "Search Time logs history Resources Reports Dashboard BI dashboards Main Activit…" at bounding box center [412, 210] width 824 height 421
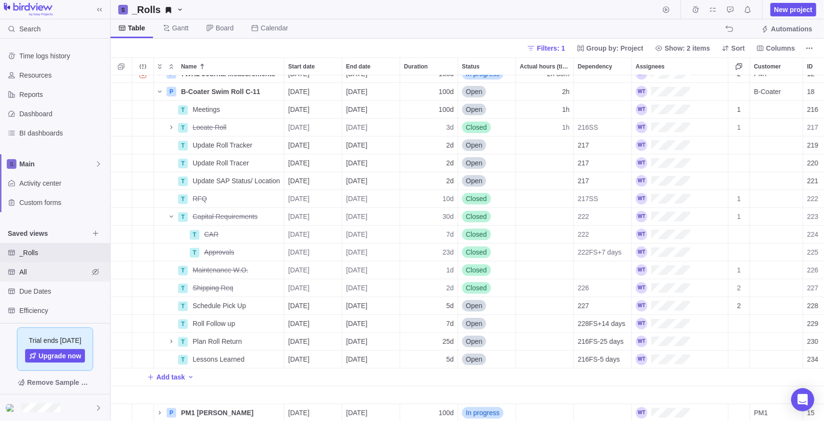
click at [28, 271] on span "All" at bounding box center [54, 272] width 70 height 10
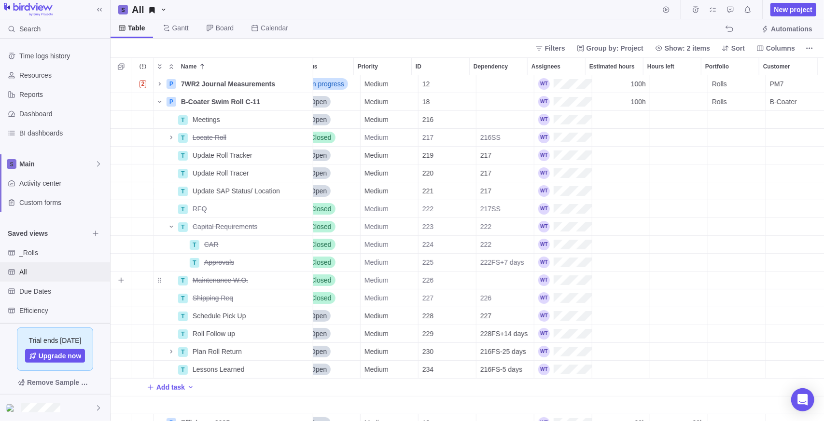
scroll to position [0, 259]
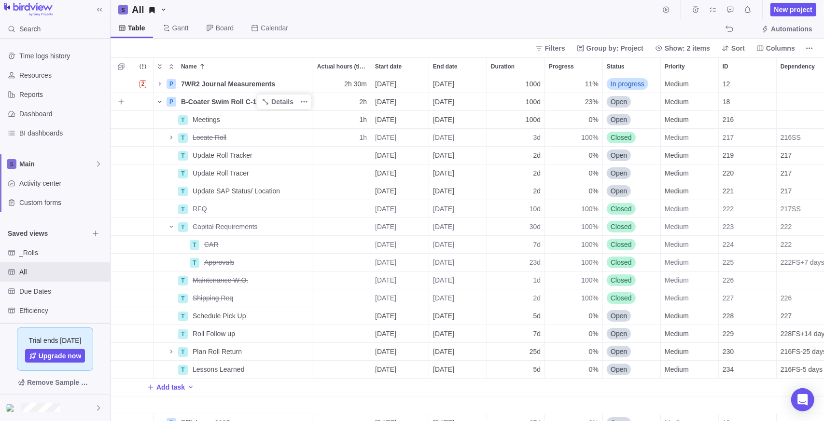
click at [155, 100] on span "Name" at bounding box center [160, 102] width 12 height 14
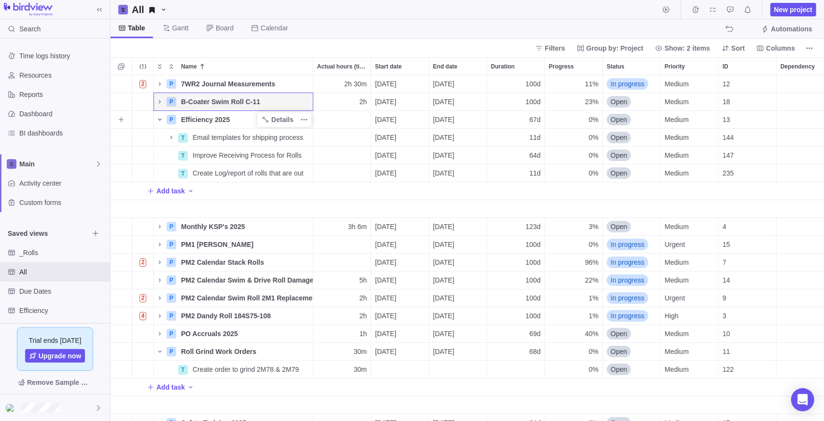
click at [160, 123] on icon "Name" at bounding box center [160, 120] width 8 height 8
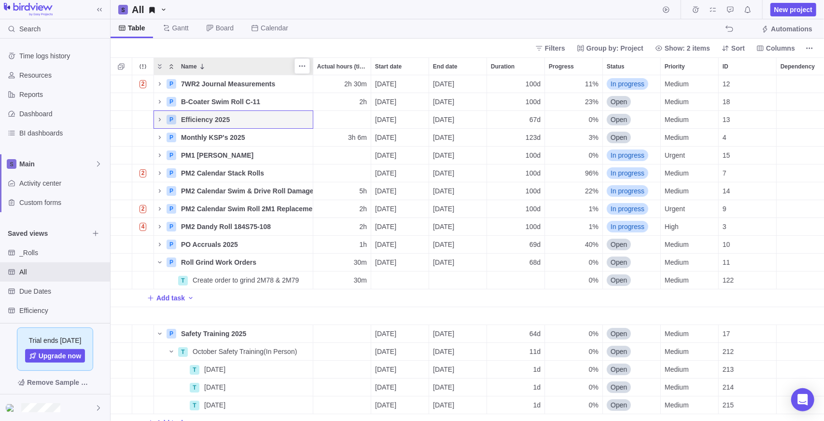
click at [172, 64] on icon "Collapse" at bounding box center [172, 67] width 8 height 8
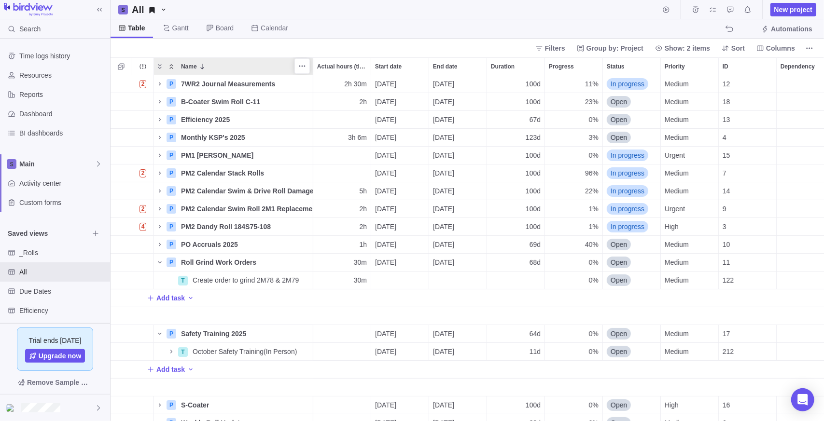
click at [170, 68] on icon "Collapse" at bounding box center [172, 67] width 8 height 8
